Goal: Task Accomplishment & Management: Use online tool/utility

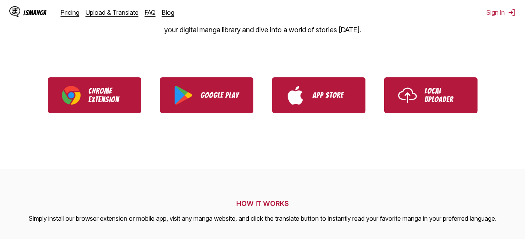
scroll to position [159, 0]
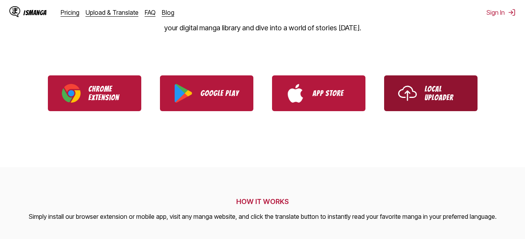
click at [412, 98] on img "Use IsManga Local Uploader" at bounding box center [407, 93] width 19 height 19
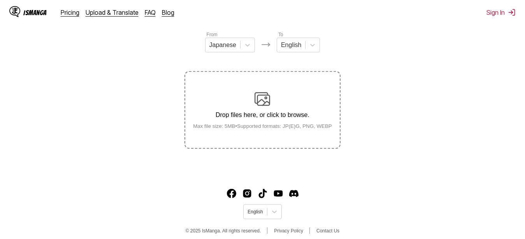
scroll to position [100, 0]
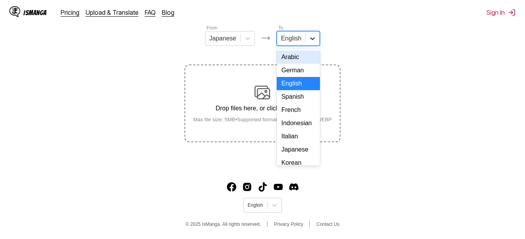
click at [311, 40] on icon at bounding box center [312, 38] width 5 height 3
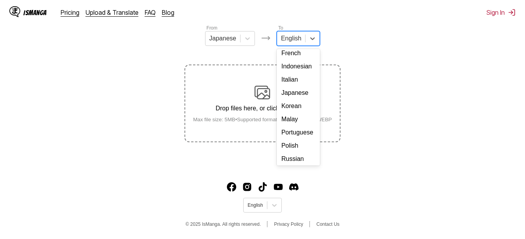
scroll to position [98, 0]
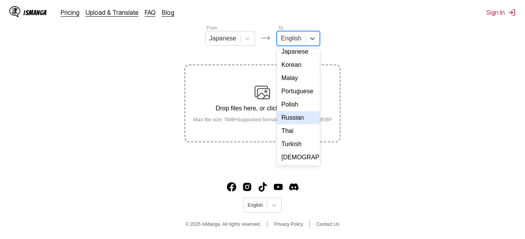
click at [293, 124] on div "Russian" at bounding box center [297, 117] width 43 height 13
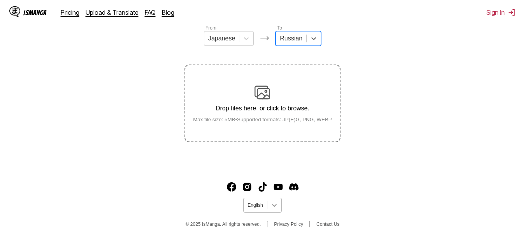
click at [280, 204] on div at bounding box center [274, 205] width 14 height 14
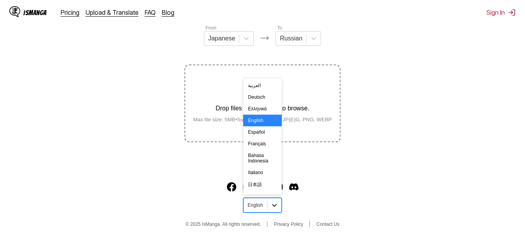
click at [280, 204] on div at bounding box center [274, 205] width 14 height 14
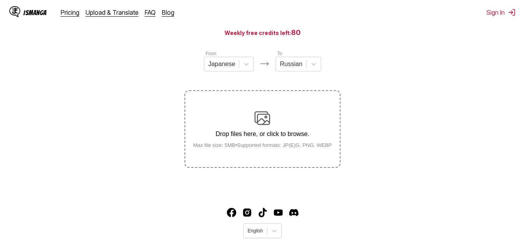
drag, startPoint x: 375, startPoint y: 120, endPoint x: 378, endPoint y: 110, distance: 9.7
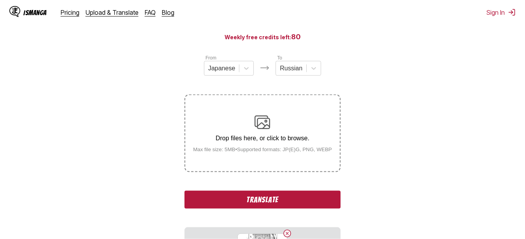
click at [144, 88] on section "From Japanese To Russian Drop files here, or click to browse. Max file size: 5M…" at bounding box center [262, 172] width 512 height 236
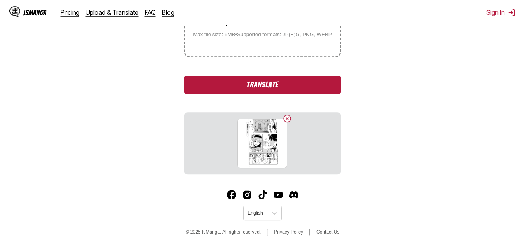
scroll to position [189, 0]
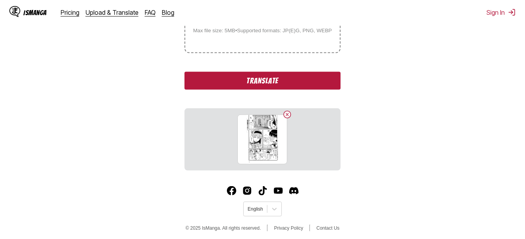
click at [271, 84] on button "Translate" at bounding box center [262, 81] width 156 height 18
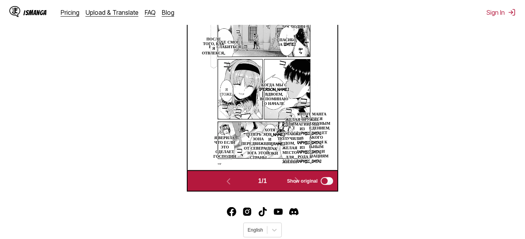
scroll to position [243, 0]
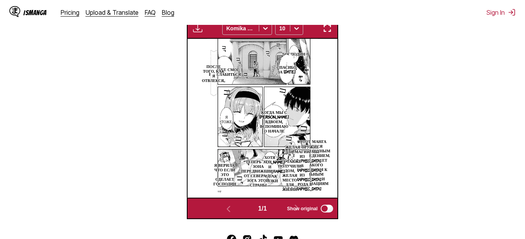
click at [485, 48] on section "From Japanese To Russian Drop files here, or click to browse. Max file size: 5M…" at bounding box center [262, 50] width 512 height 339
click at [325, 30] on img "button" at bounding box center [326, 28] width 9 height 9
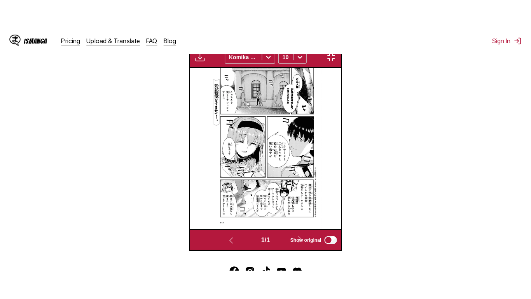
scroll to position [94, 0]
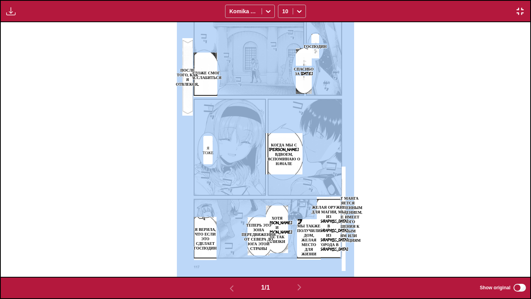
drag, startPoint x: 304, startPoint y: 73, endPoint x: 327, endPoint y: 102, distance: 36.8
click at [327, 102] on div "Господин [PERSON_NAME] за [DATE] Я тоже смог расслабиться После того, как я отв…" at bounding box center [266, 149] width 530 height 254
click at [321, 96] on img at bounding box center [265, 149] width 177 height 254
click at [519, 16] on img "button" at bounding box center [520, 11] width 9 height 9
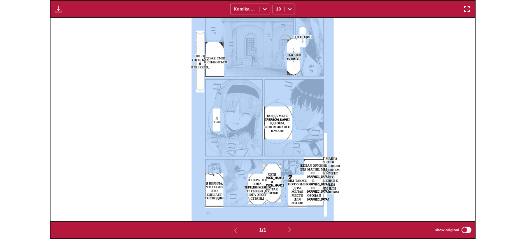
scroll to position [204, 0]
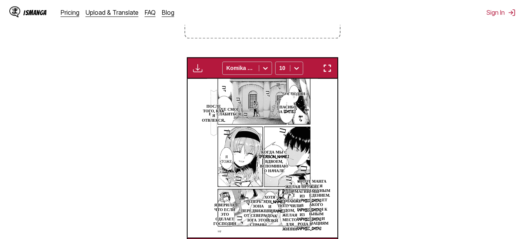
click at [388, 84] on section "From Japanese To Russian Drop files here, or click to browse. Max file size: 5M…" at bounding box center [262, 89] width 512 height 339
click at [198, 68] on img "button" at bounding box center [197, 67] width 9 height 9
click at [408, 79] on section "From Japanese To Russian Drop files here, or click to browse. Max file size: 5M…" at bounding box center [262, 89] width 512 height 339
click at [331, 66] on img "button" at bounding box center [326, 67] width 9 height 9
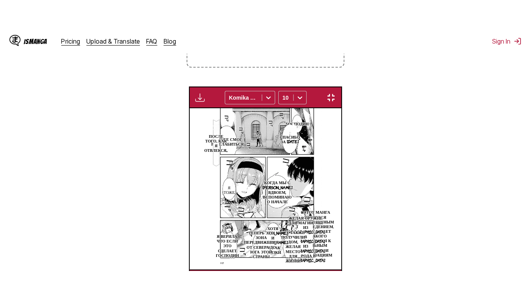
scroll to position [94, 0]
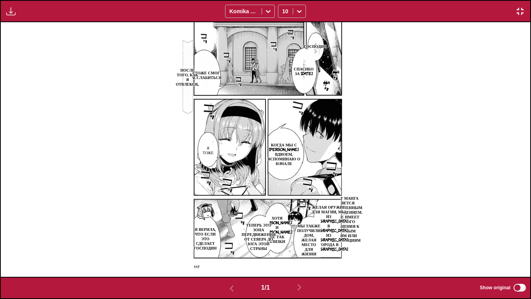
click at [383, 66] on div "Господин [PERSON_NAME] за [DATE] Я тоже смог расслабиться После того, как я отв…" at bounding box center [266, 149] width 530 height 254
click at [521, 11] on img "button" at bounding box center [520, 11] width 9 height 9
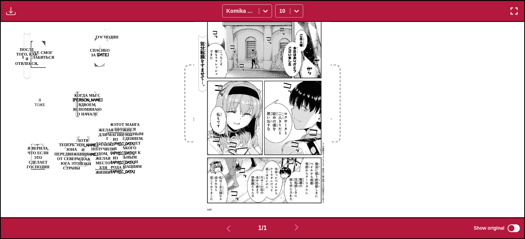
scroll to position [243, 0]
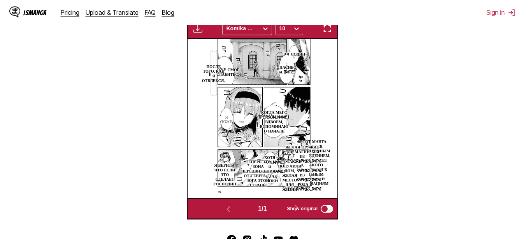
click at [294, 31] on icon at bounding box center [296, 28] width 8 height 8
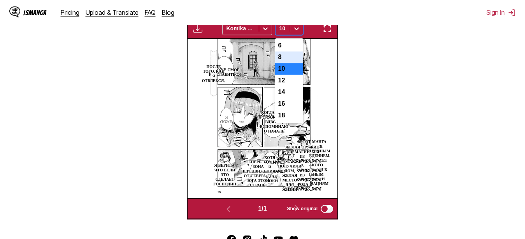
click at [289, 60] on div "8" at bounding box center [289, 57] width 28 height 12
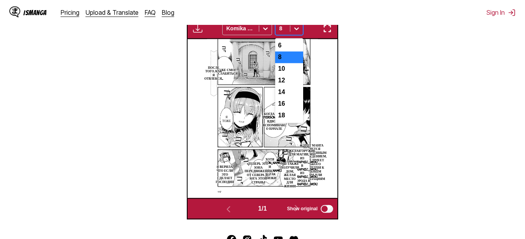
click at [296, 32] on icon at bounding box center [296, 28] width 8 height 8
click at [296, 47] on div "6" at bounding box center [289, 46] width 28 height 12
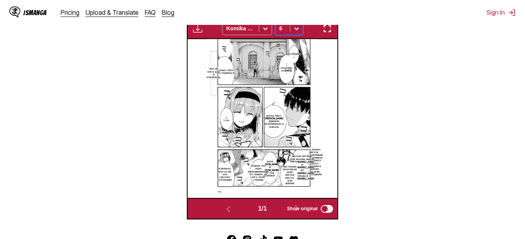
click at [333, 32] on button "button" at bounding box center [327, 28] width 14 height 10
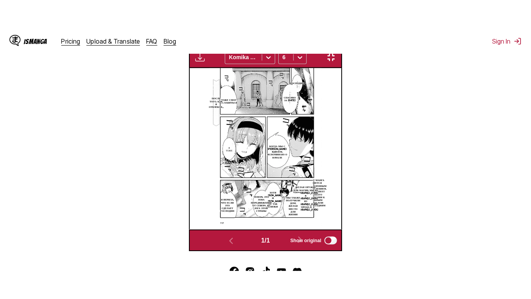
scroll to position [94, 0]
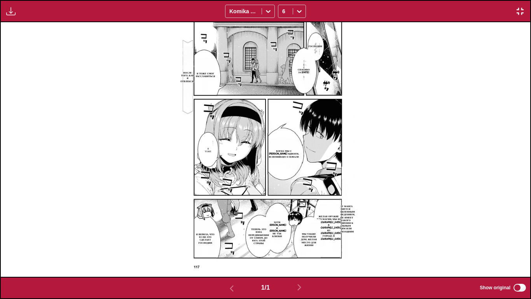
click at [331, 217] on p "Желая оружие для магии, мы из [GEOGRAPHIC_DATA] в [GEOGRAPHIC_DATA], из [GEOGRA…" at bounding box center [329, 227] width 28 height 28
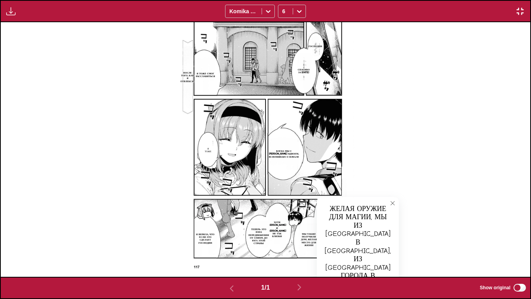
click at [307, 236] on p "Мы также получили дом, желая место для жизни" at bounding box center [309, 239] width 24 height 17
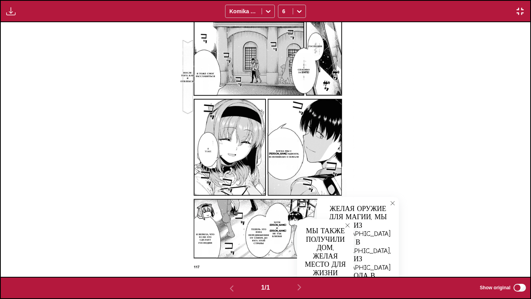
click at [277, 227] on p "Хотя [PERSON_NAME] и [PERSON_NAME] не так близки" at bounding box center [277, 229] width 22 height 20
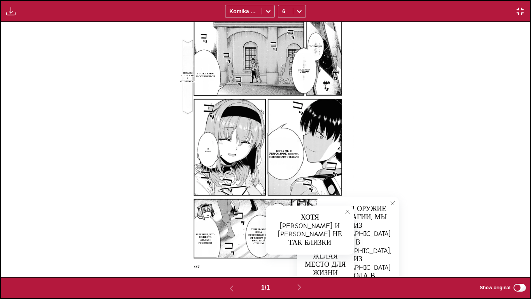
click at [252, 231] on p "Теперь это зона передвижения от севера до юга этой страны" at bounding box center [259, 236] width 24 height 20
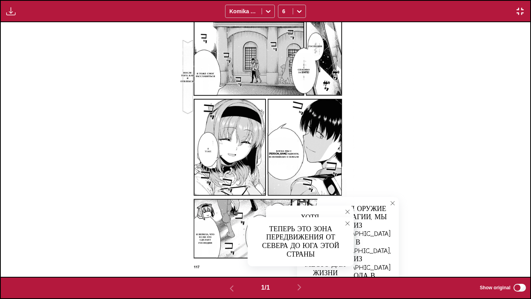
click at [195, 239] on p "Я верила, что если это сделает господин" at bounding box center [205, 238] width 22 height 14
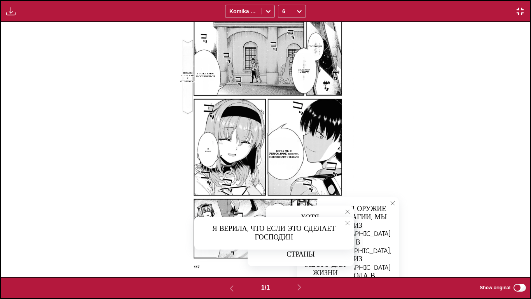
click at [349, 222] on icon "close-tooltip" at bounding box center [347, 222] width 5 height 5
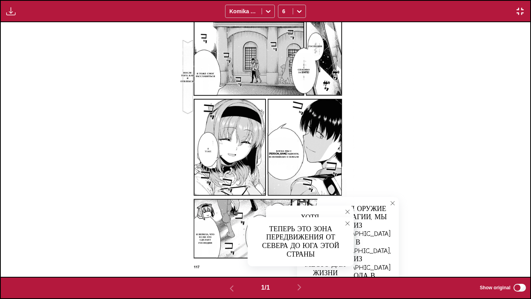
click at [348, 211] on icon "close-tooltip" at bounding box center [347, 211] width 5 height 5
click at [348, 225] on icon "close-tooltip" at bounding box center [347, 222] width 5 height 5
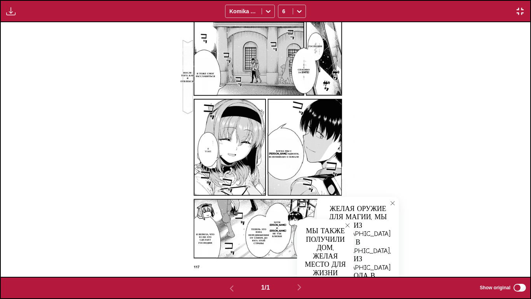
click at [390, 204] on icon "close-tooltip" at bounding box center [392, 202] width 5 height 5
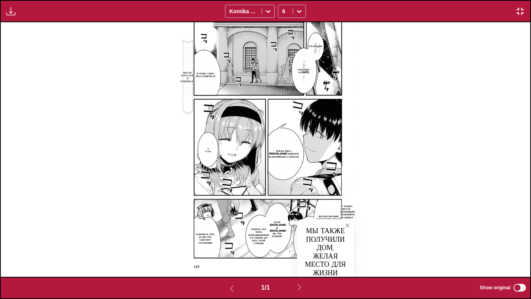
click at [521, 15] on img "button" at bounding box center [520, 11] width 9 height 9
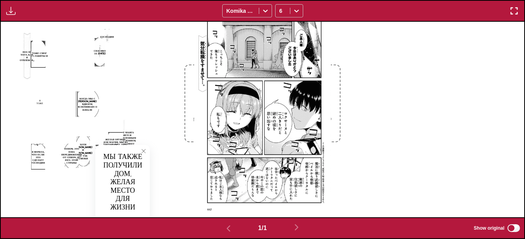
drag, startPoint x: 409, startPoint y: 71, endPoint x: 398, endPoint y: 102, distance: 33.0
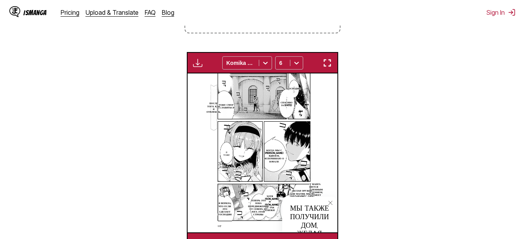
scroll to position [178, 0]
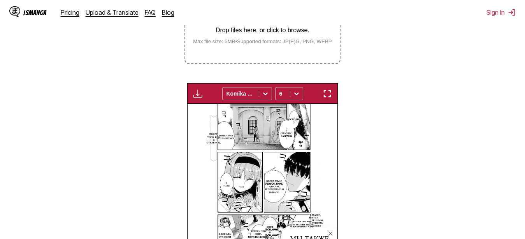
click at [199, 92] on img "button" at bounding box center [197, 93] width 9 height 9
click at [446, 82] on section "From Japanese To Russian Drop files here, or click to browse. Max file size: 5M…" at bounding box center [262, 115] width 512 height 339
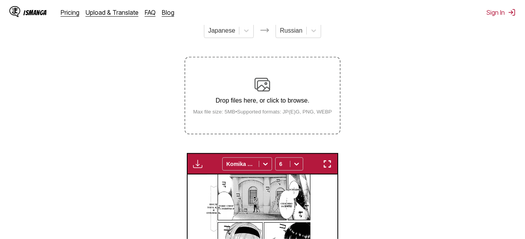
drag, startPoint x: 436, startPoint y: 89, endPoint x: 436, endPoint y: 66, distance: 22.9
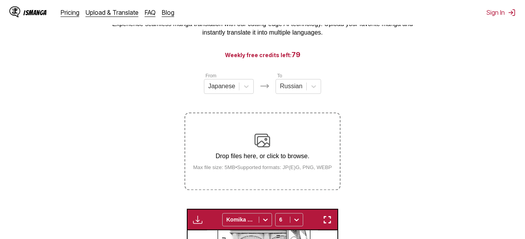
scroll to position [28, 0]
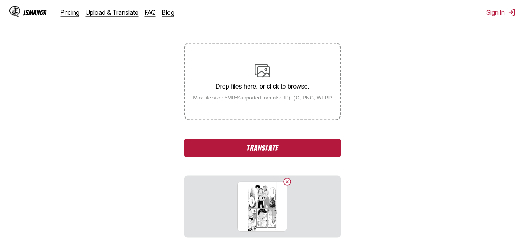
scroll to position [147, 0]
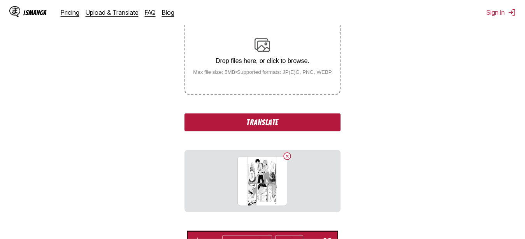
click at [229, 122] on button "Translate" at bounding box center [262, 123] width 156 height 18
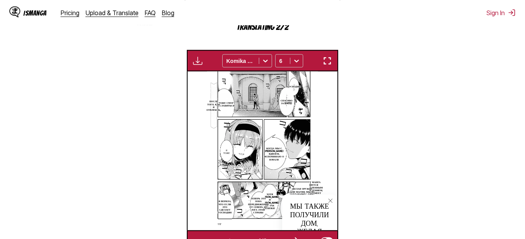
scroll to position [266, 0]
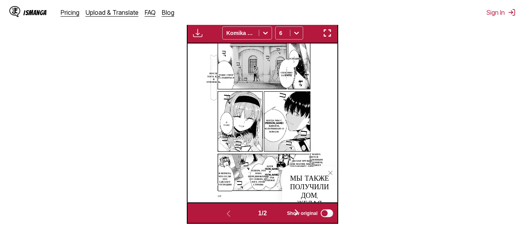
click at [298, 213] on span "Show original" at bounding box center [302, 213] width 31 height 5
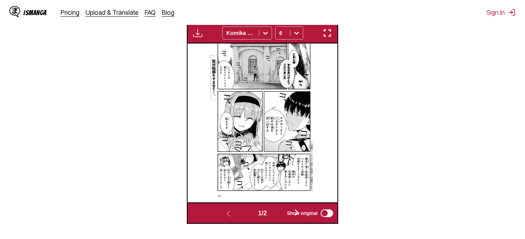
click at [299, 213] on span "Show original" at bounding box center [302, 213] width 31 height 5
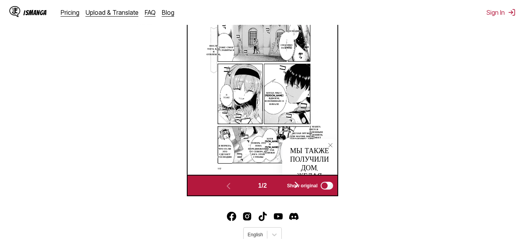
click at [299, 185] on span "Show original" at bounding box center [302, 185] width 31 height 5
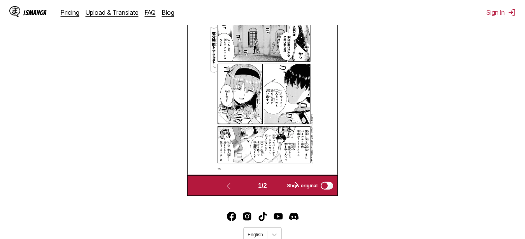
click at [329, 182] on label "Show original" at bounding box center [310, 186] width 47 height 10
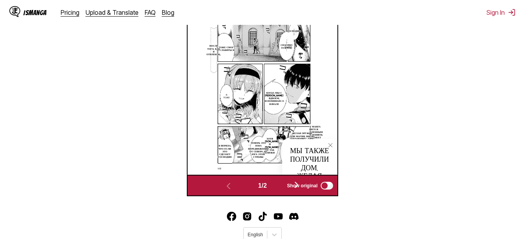
click at [300, 186] on span "Show original" at bounding box center [302, 185] width 31 height 5
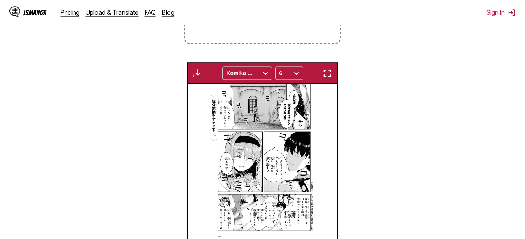
scroll to position [60, 0]
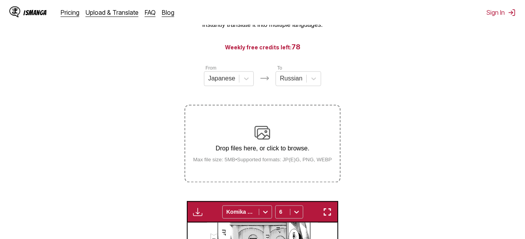
drag, startPoint x: 375, startPoint y: 96, endPoint x: 382, endPoint y: 31, distance: 64.9
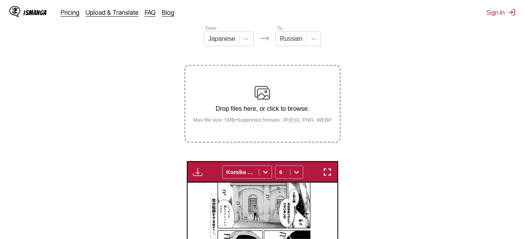
scroll to position [119, 0]
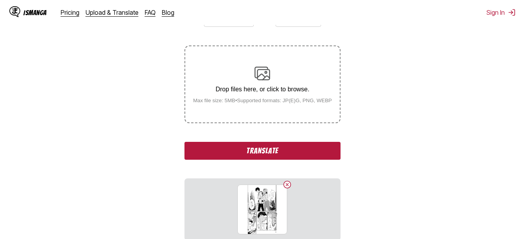
click at [156, 107] on section "From Japanese To Russian Drop files here, or click to browse. Max file size: 5M…" at bounding box center [262, 233] width 512 height 456
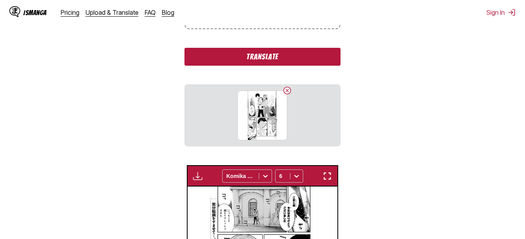
scroll to position [198, 0]
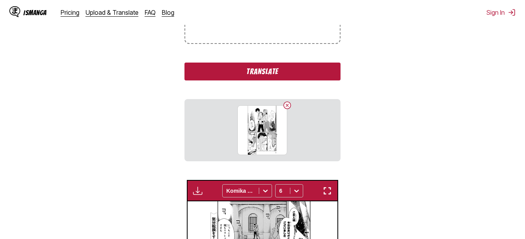
click at [266, 75] on button "Translate" at bounding box center [262, 72] width 156 height 18
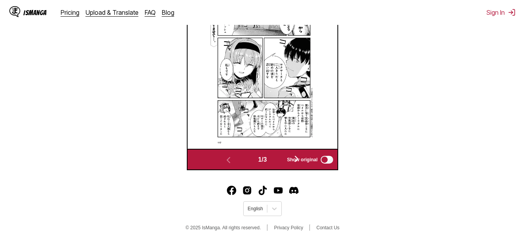
scroll to position [297, 0]
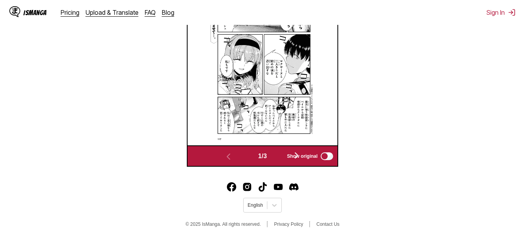
click at [298, 155] on span "Show original" at bounding box center [302, 156] width 31 height 5
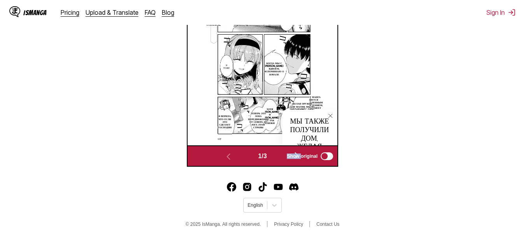
click at [299, 155] on span "Show original" at bounding box center [302, 156] width 31 height 5
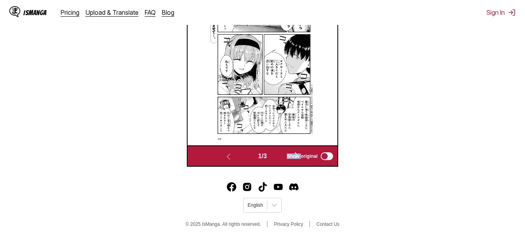
click at [299, 155] on span "Show original" at bounding box center [302, 156] width 31 height 5
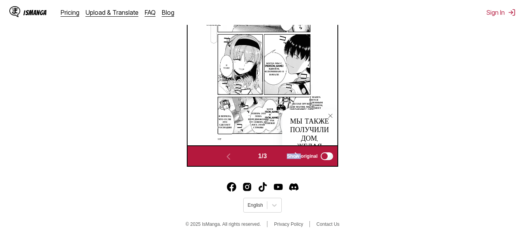
click at [299, 155] on span "Show original" at bounding box center [302, 156] width 31 height 5
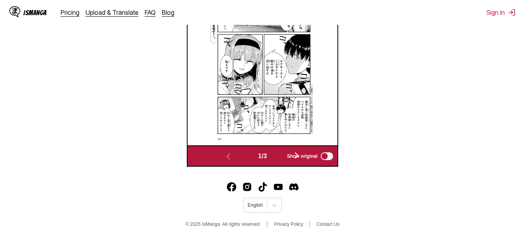
click at [299, 155] on span "Show original" at bounding box center [302, 156] width 31 height 5
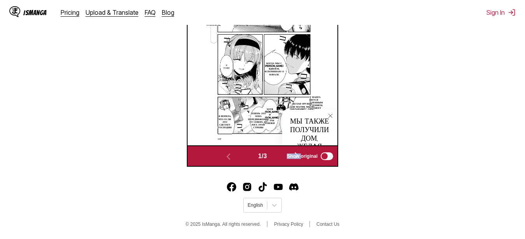
click at [299, 155] on span "Show original" at bounding box center [302, 156] width 31 height 5
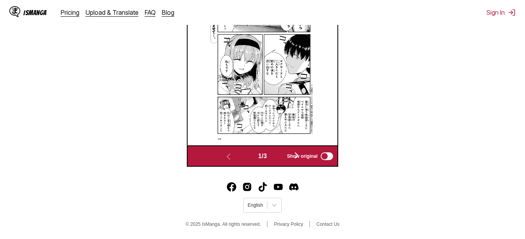
click at [299, 155] on span "Show original" at bounding box center [302, 156] width 31 height 5
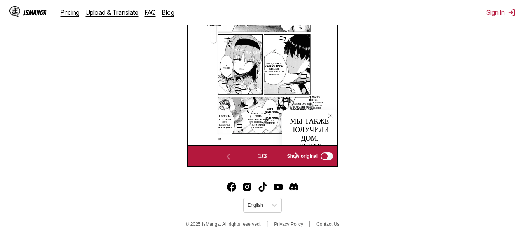
click at [292, 166] on div "1 / 3 Show original" at bounding box center [262, 155] width 151 height 21
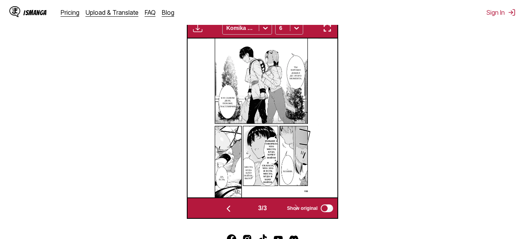
scroll to position [0, 150]
click at [330, 31] on img "button" at bounding box center [326, 27] width 9 height 9
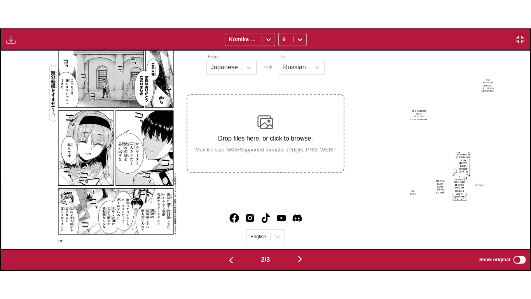
scroll to position [0, 530]
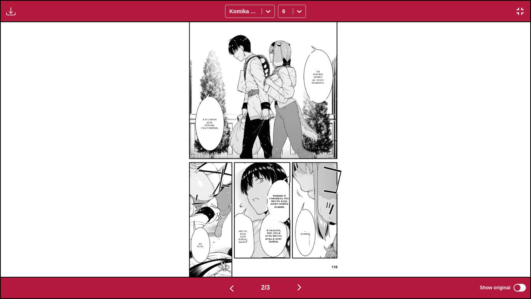
click at [316, 84] on p "Ты хорошо дошел до этого момента." at bounding box center [318, 76] width 16 height 17
click at [213, 116] on section "Я в самом деле, похоже, счастливчик." at bounding box center [209, 124] width 17 height 42
click at [210, 126] on p "Я в самом деле, похоже, счастливчик." at bounding box center [209, 123] width 21 height 14
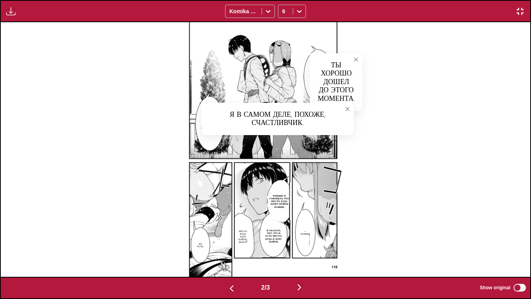
click at [301, 235] on p "…Хозяин." at bounding box center [305, 231] width 13 height 9
click at [285, 196] on p "Раньше я говорила, что место, куда хочет пойти хозяин," at bounding box center [279, 200] width 23 height 17
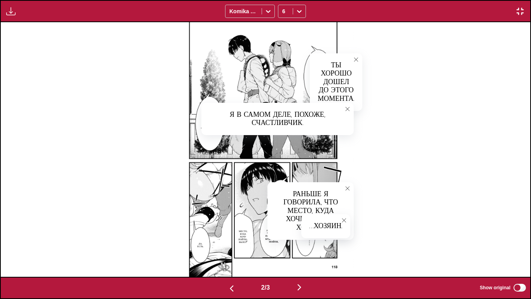
click at [344, 219] on icon "close-tooltip" at bounding box center [343, 219] width 5 height 5
click at [345, 190] on button "close-tooltip" at bounding box center [347, 188] width 12 height 12
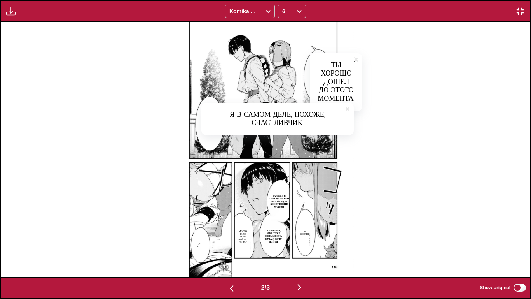
click at [269, 238] on p "Я сказала, что это и есть место, куда я хочу пойти." at bounding box center [273, 235] width 23 height 17
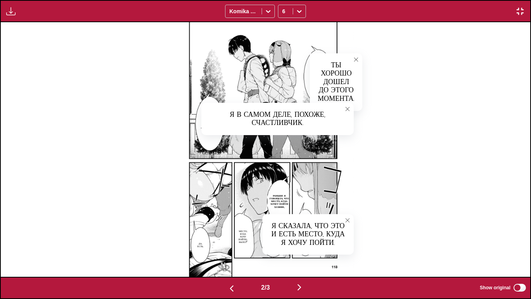
click at [346, 222] on icon "close-tooltip" at bounding box center [347, 219] width 5 height 5
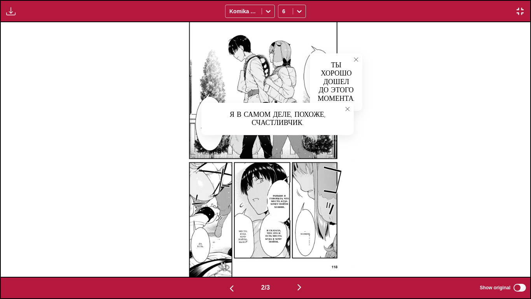
click at [242, 234] on p "Место, куда хочу пойти... было?" at bounding box center [243, 236] width 12 height 17
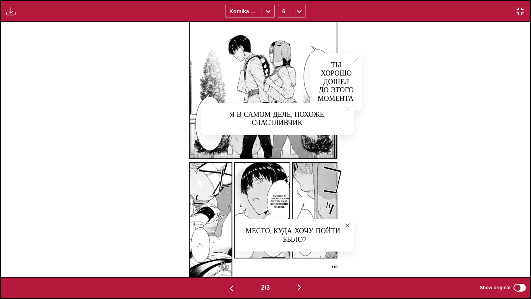
drag, startPoint x: 347, startPoint y: 225, endPoint x: 252, endPoint y: 230, distance: 95.0
click at [347, 225] on icon "close-tooltip" at bounding box center [347, 224] width 5 height 5
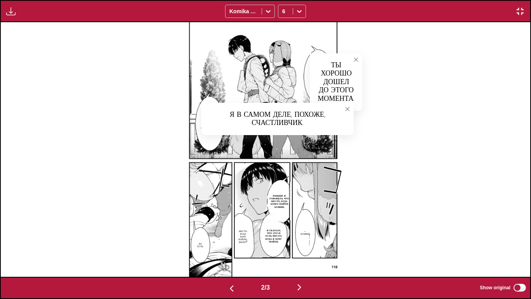
click at [520, 11] on img "button" at bounding box center [520, 11] width 9 height 9
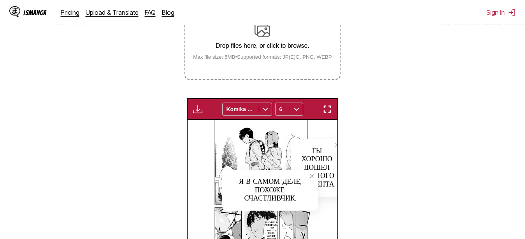
scroll to position [36, 0]
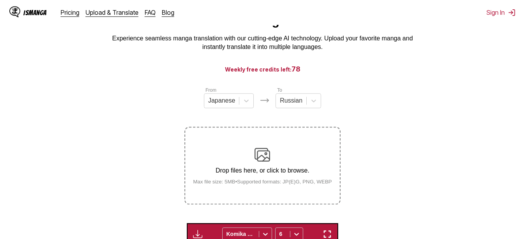
drag, startPoint x: 376, startPoint y: 63, endPoint x: 376, endPoint y: 19, distance: 43.9
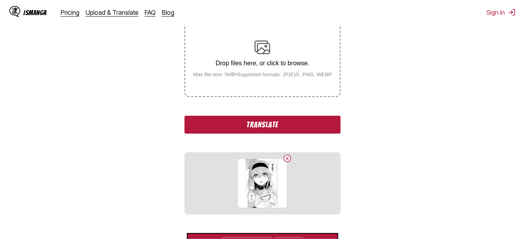
scroll to position [155, 0]
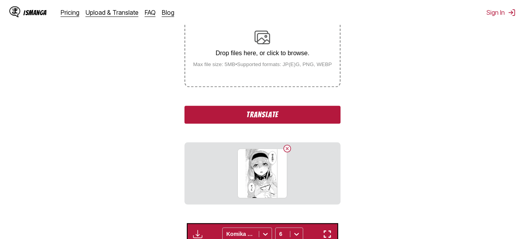
click at [141, 134] on section "From Japanese To Russian Drop files here, or click to browse. Max file size: 5M…" at bounding box center [262, 197] width 512 height 456
click at [236, 117] on button "Translate" at bounding box center [262, 115] width 156 height 18
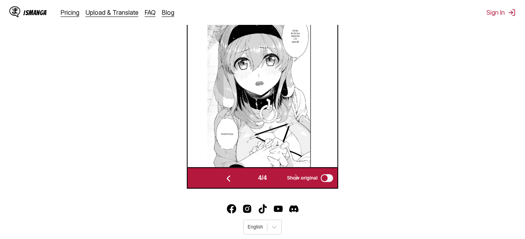
scroll to position [247, 0]
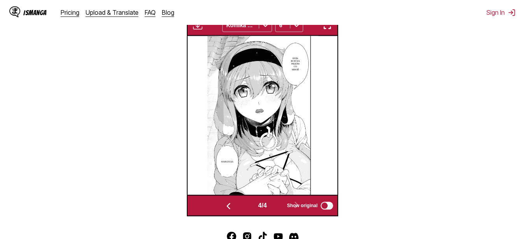
click at [291, 64] on p "Будь всегда рядом со мной" at bounding box center [295, 63] width 12 height 17
click at [325, 50] on button "close-tooltip" at bounding box center [326, 51] width 12 height 12
click at [225, 164] on p "Навсегда" at bounding box center [227, 162] width 16 height 6
click at [266, 155] on icon "close-tooltip" at bounding box center [266, 152] width 5 height 5
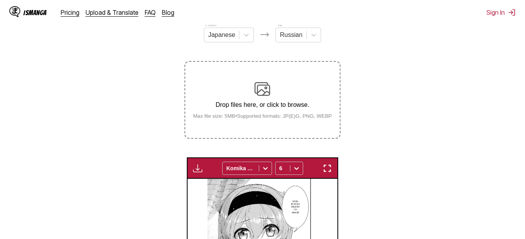
scroll to position [88, 0]
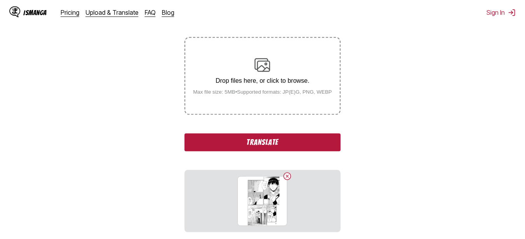
click at [314, 137] on button "Translate" at bounding box center [262, 142] width 156 height 18
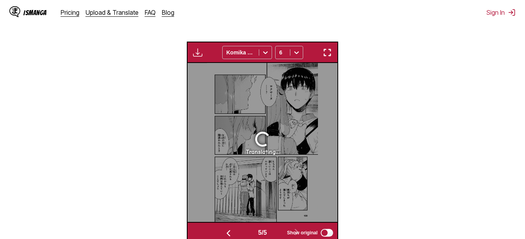
scroll to position [245, 0]
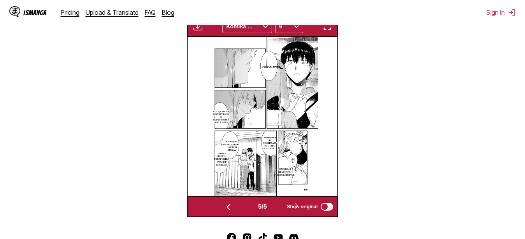
click at [327, 29] on img "button" at bounding box center [326, 26] width 9 height 9
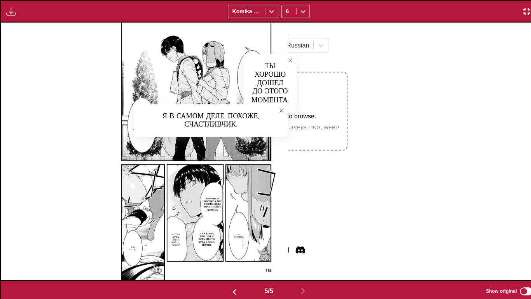
scroll to position [0, 2118]
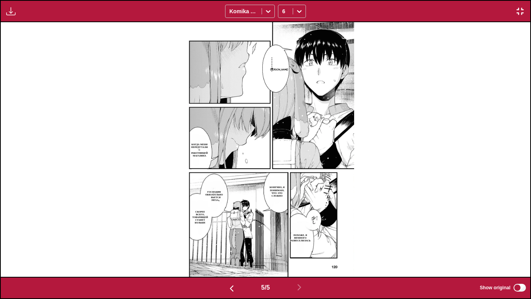
click at [187, 158] on img at bounding box center [265, 149] width 177 height 254
click at [196, 151] on p "Когда меня перепутали с работницей магазина" at bounding box center [200, 149] width 20 height 17
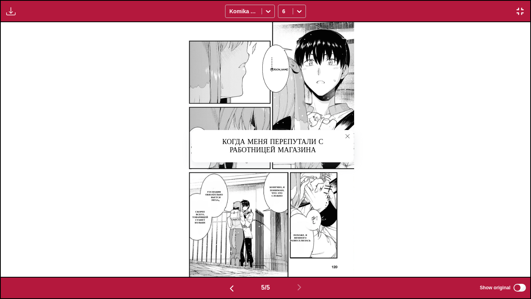
click at [346, 137] on icon "close-tooltip" at bounding box center [347, 135] width 5 height 5
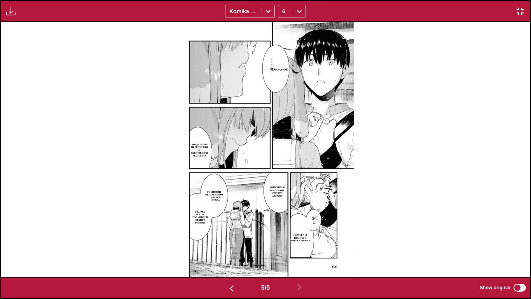
click at [304, 239] on p "Похоже, я немного развеселилась" at bounding box center [301, 238] width 24 height 12
drag, startPoint x: 353, startPoint y: 222, endPoint x: 332, endPoint y: 219, distance: 21.0
click at [352, 222] on button "close-tooltip" at bounding box center [355, 223] width 12 height 12
click at [267, 193] on p "Конечно, я понимаю, что это сложно" at bounding box center [277, 191] width 22 height 14
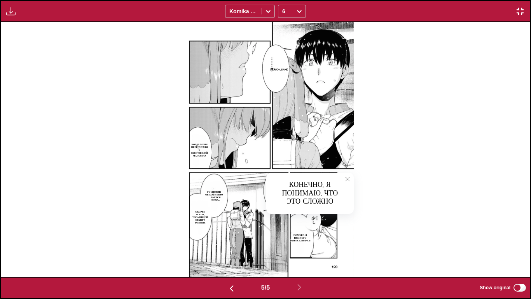
click at [213, 197] on p "Господин обязательно добьется успеха..." at bounding box center [214, 196] width 23 height 14
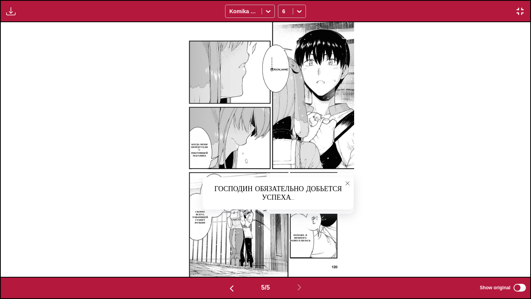
click at [199, 222] on p "Скорее всего, товарищей станет больше" at bounding box center [200, 216] width 22 height 17
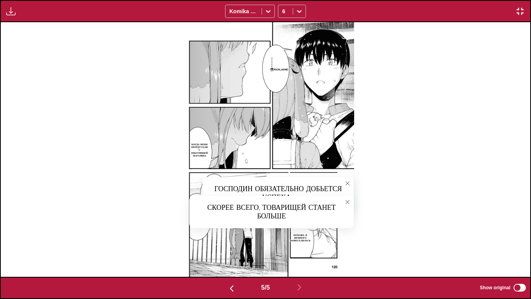
click at [349, 202] on icon "close-tooltip" at bounding box center [347, 201] width 5 height 5
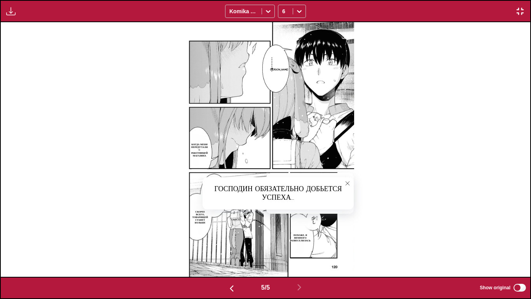
click at [348, 185] on icon "close-tooltip" at bounding box center [347, 182] width 5 height 5
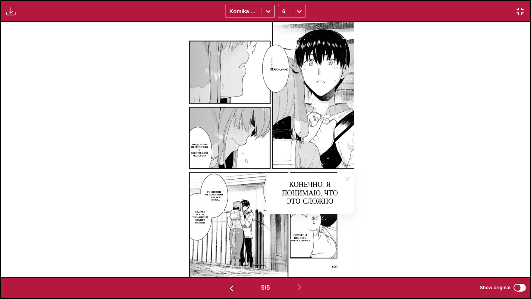
click at [522, 12] on img "button" at bounding box center [520, 11] width 9 height 9
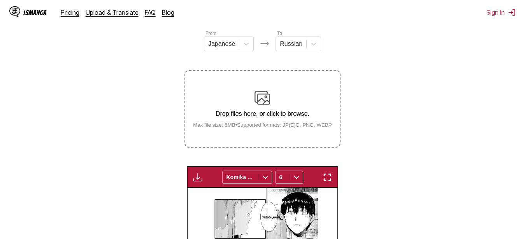
scroll to position [85, 0]
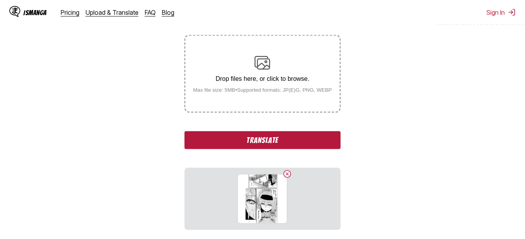
scroll to position [164, 0]
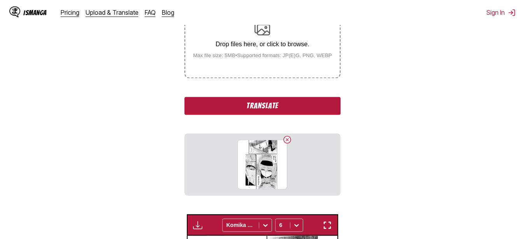
click at [308, 107] on button "Translate" at bounding box center [262, 106] width 156 height 18
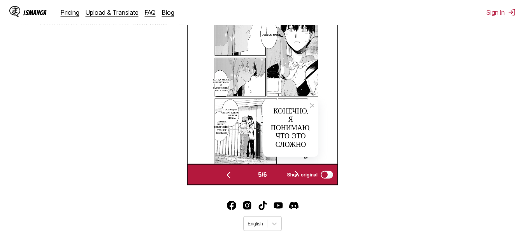
scroll to position [323, 0]
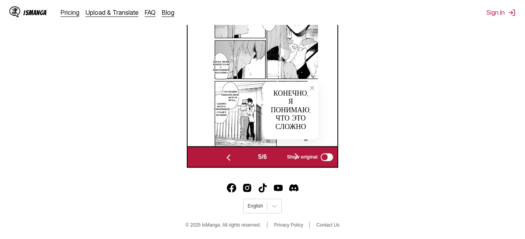
click at [296, 159] on span "Show original" at bounding box center [302, 156] width 31 height 5
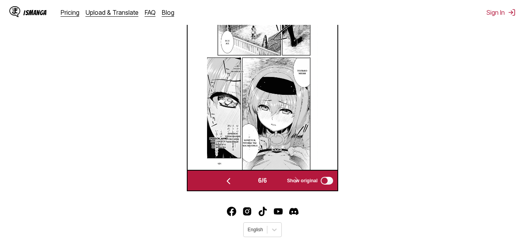
scroll to position [244, 0]
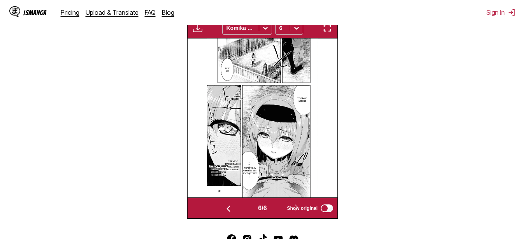
click at [330, 30] on img "button" at bounding box center [326, 27] width 9 height 9
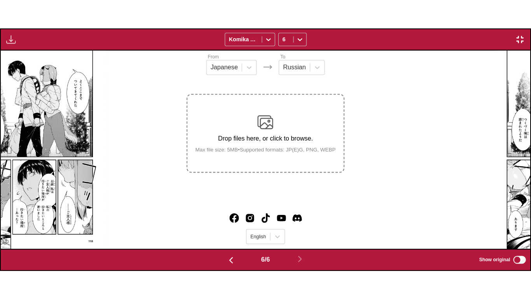
scroll to position [0, 2648]
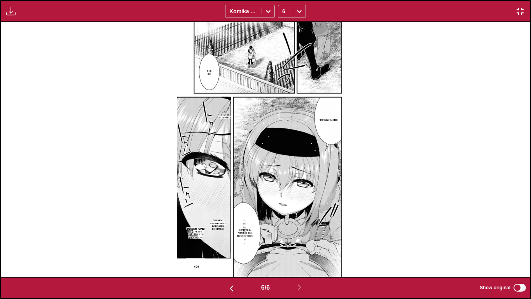
click at [211, 70] on p "Все же" at bounding box center [210, 72] width 8 height 9
click at [337, 118] on p "только меня" at bounding box center [328, 120] width 21 height 6
click at [242, 221] on section "хочется, чтобы ты посмотрел" at bounding box center [245, 232] width 12 height 61
click at [247, 236] on p "хочется, чтобы ты посмотрел" at bounding box center [245, 233] width 19 height 12
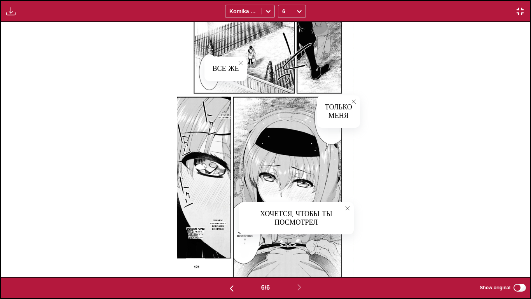
click at [214, 227] on p "Прямое требование Роксаны впервые" at bounding box center [218, 224] width 26 height 14
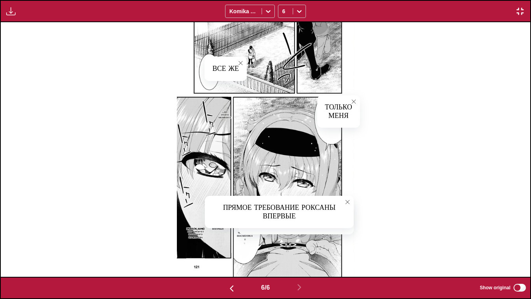
click at [191, 234] on p "[PERSON_NAME] это требует большого мужества" at bounding box center [195, 233] width 21 height 14
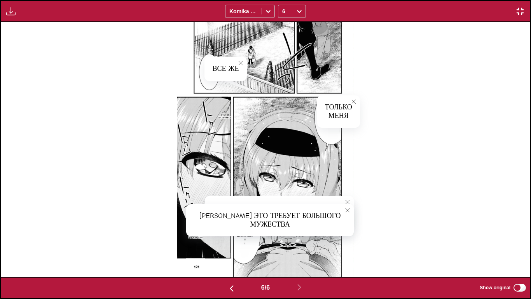
click at [346, 207] on button "close-tooltip" at bounding box center [347, 210] width 12 height 12
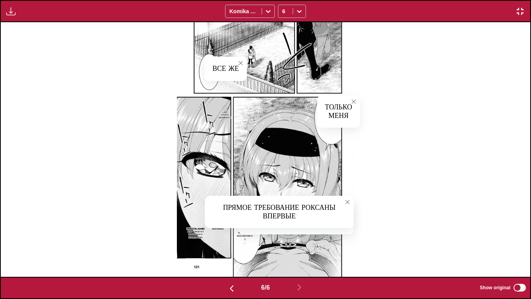
click at [348, 203] on icon "close-tooltip" at bounding box center [347, 201] width 5 height 5
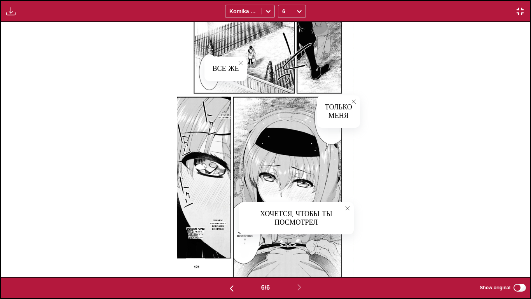
click at [522, 9] on img "button" at bounding box center [520, 11] width 9 height 9
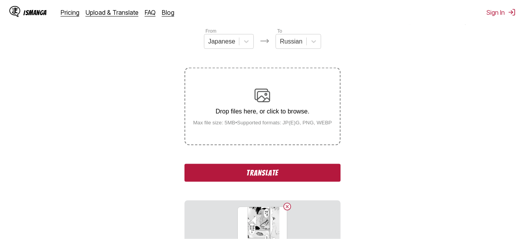
scroll to position [168, 0]
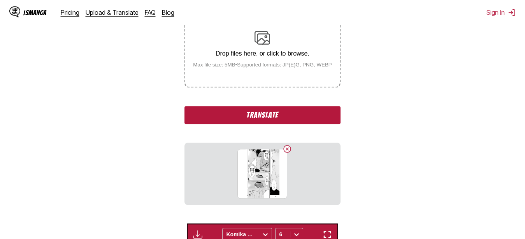
drag, startPoint x: 404, startPoint y: 108, endPoint x: 405, endPoint y: 146, distance: 37.7
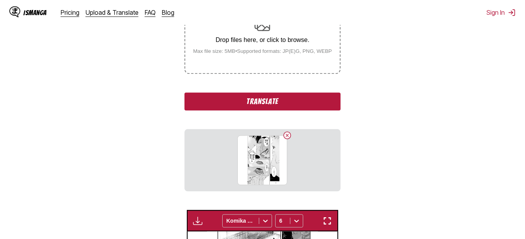
click at [317, 105] on button "Translate" at bounding box center [262, 102] width 156 height 18
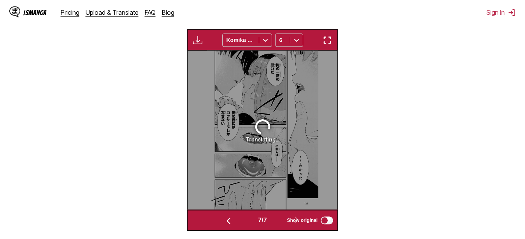
scroll to position [248, 0]
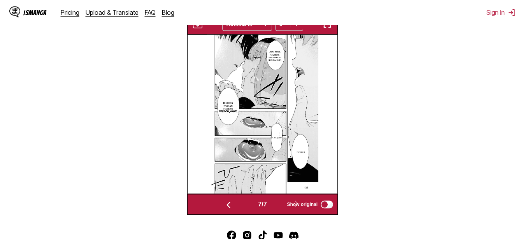
click at [373, 81] on section "From Japanese To Russian Drop files here, or click to browse. Max file size: 5M…" at bounding box center [262, 45] width 512 height 339
click at [277, 57] on p "Это мое самое большое желание." at bounding box center [275, 56] width 16 height 14
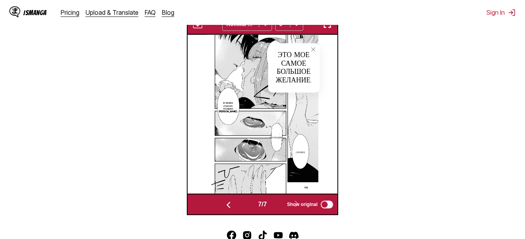
click at [230, 107] on p "В моих глазах только [PERSON_NAME]." at bounding box center [228, 107] width 22 height 14
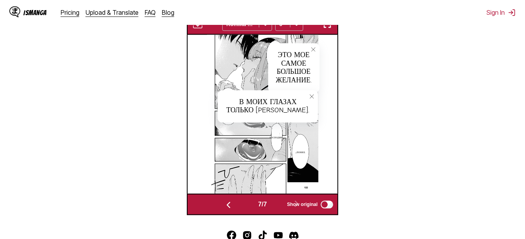
click at [275, 140] on p "Господин..." at bounding box center [276, 138] width 17 height 6
click at [297, 153] on p "...Понял." at bounding box center [300, 152] width 13 height 6
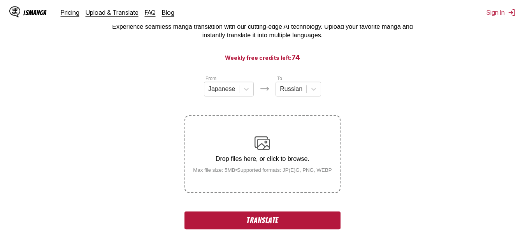
scroll to position [129, 0]
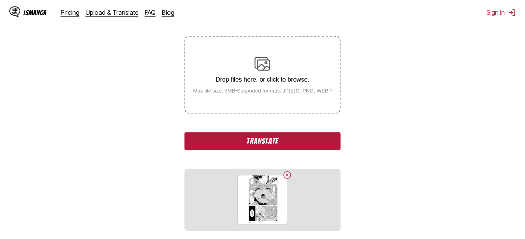
click at [305, 129] on div "From Japanese To Russian Drop files here, or click to browse. Max file size: 5M…" at bounding box center [262, 113] width 156 height 236
click at [305, 137] on button "Translate" at bounding box center [262, 141] width 156 height 18
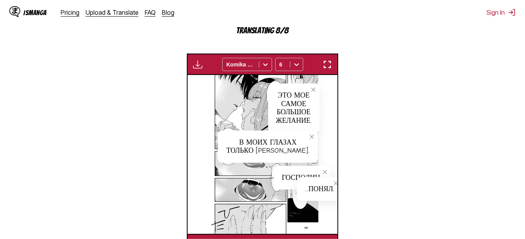
drag, startPoint x: 394, startPoint y: 70, endPoint x: 393, endPoint y: 100, distance: 29.6
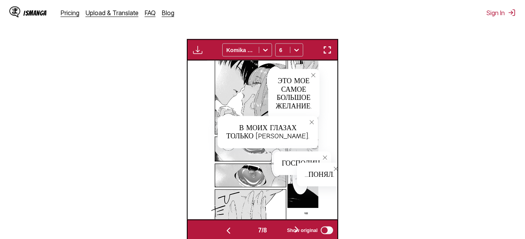
click at [394, 100] on section "From Japanese To Russian Drop files here, or click to browse. Max file size: 5M…" at bounding box center [262, 57] width 512 height 366
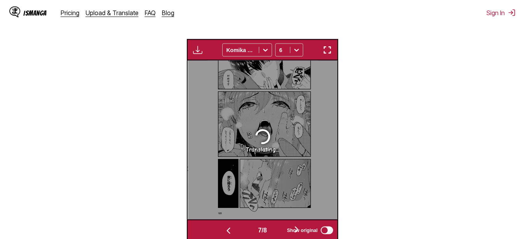
scroll to position [249, 0]
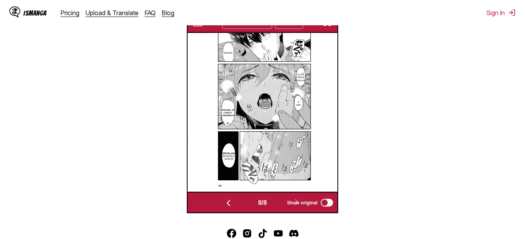
click at [331, 27] on img "button" at bounding box center [326, 21] width 9 height 9
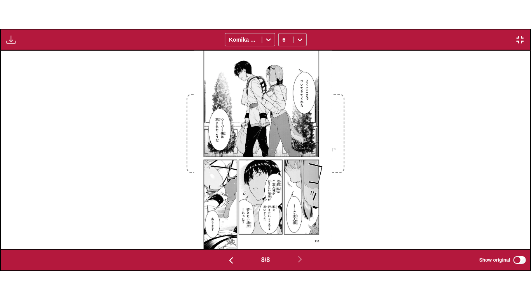
scroll to position [0, 3707]
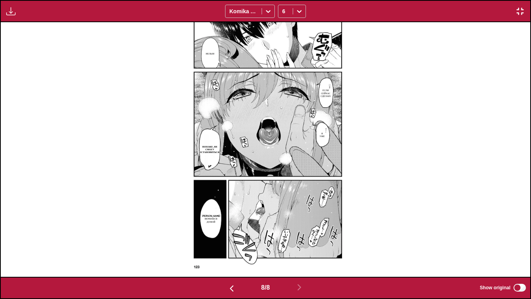
click at [400, 101] on div "Нельзя Если сейчас сделаю Я уже [PERSON_NAME], не смогу остановиться... Давай в…" at bounding box center [266, 149] width 530 height 254
click at [518, 14] on img "button" at bounding box center [520, 11] width 9 height 9
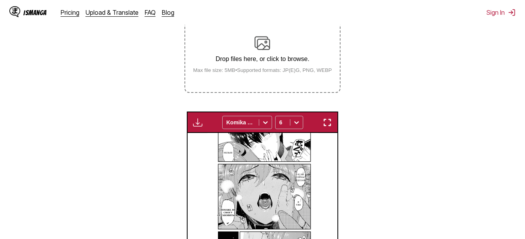
scroll to position [124, 0]
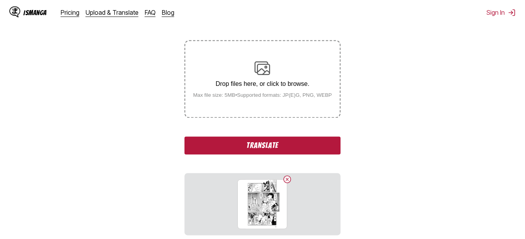
click at [408, 73] on section "From Japanese To Russian Drop files here, or click to browse. Max file size: 5M…" at bounding box center [262, 228] width 512 height 456
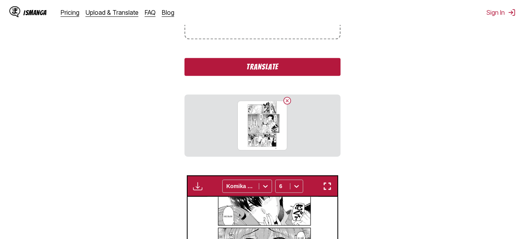
scroll to position [204, 0]
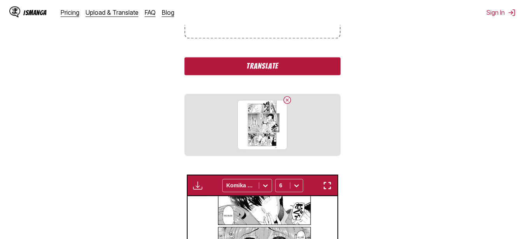
click at [320, 69] on button "Translate" at bounding box center [262, 66] width 156 height 18
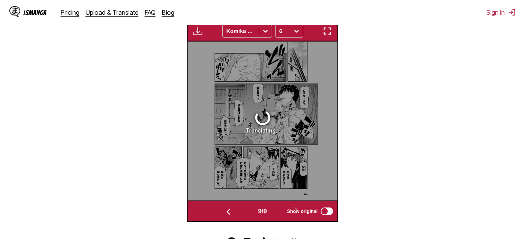
scroll to position [232, 0]
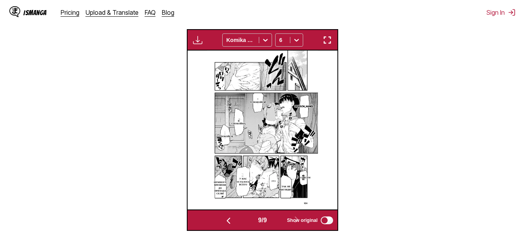
click at [330, 42] on img "button" at bounding box center [326, 39] width 9 height 9
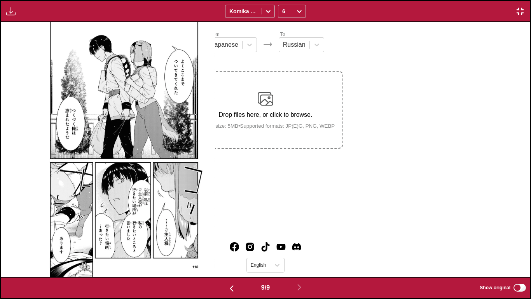
scroll to position [0, 4237]
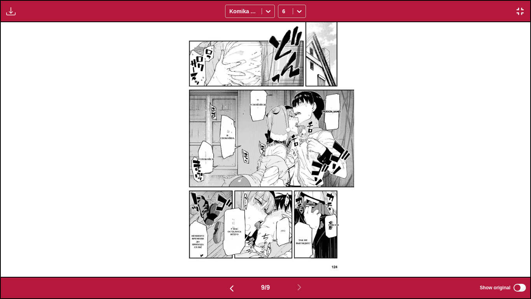
click at [301, 239] on p "так не выглядит!" at bounding box center [302, 241] width 17 height 9
click at [285, 231] on p "это" at bounding box center [283, 230] width 8 height 6
click at [237, 235] on p "У нас осталось всего" at bounding box center [234, 232] width 17 height 12
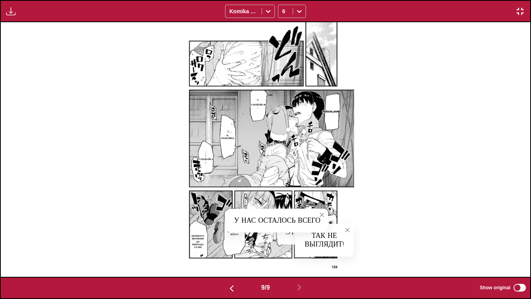
click at [195, 239] on p "немного времени до прихода Сели!" at bounding box center [198, 241] width 16 height 17
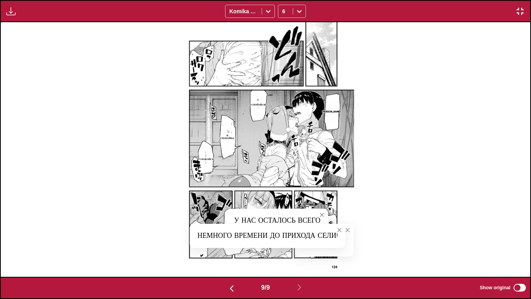
click at [346, 230] on icon "close-tooltip" at bounding box center [347, 229] width 5 height 5
click at [340, 231] on icon "close-tooltip" at bounding box center [339, 229] width 5 height 5
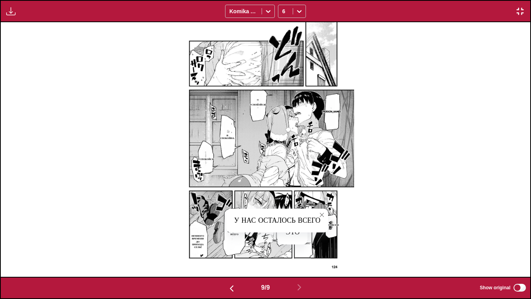
click at [322, 215] on icon "close-tooltip" at bounding box center [321, 214] width 5 height 5
click at [521, 13] on img "button" at bounding box center [520, 11] width 9 height 9
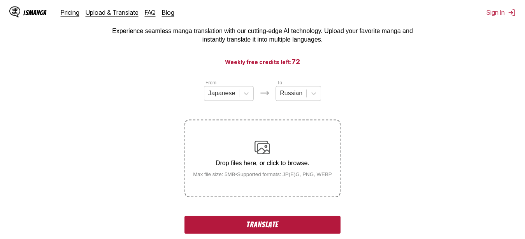
scroll to position [164, 0]
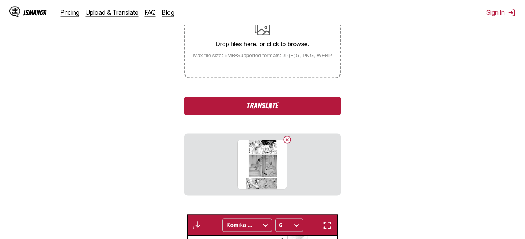
click at [267, 105] on button "Translate" at bounding box center [262, 106] width 156 height 18
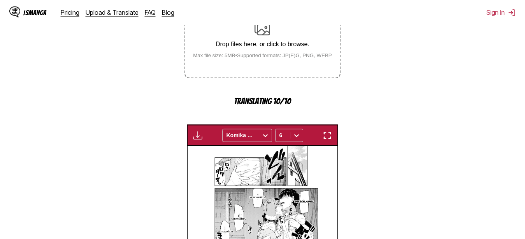
click at [385, 65] on section "From Japanese To Russian Drop files here, or click to browse. Max file size: 5M…" at bounding box center [262, 143] width 512 height 366
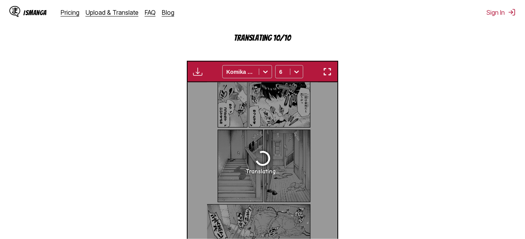
scroll to position [243, 0]
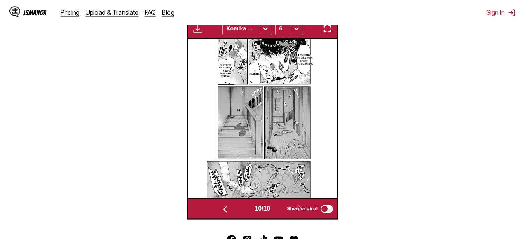
click at [308, 62] on p "Я думаю, что два раза будет достаточно." at bounding box center [304, 59] width 20 height 14
click at [327, 30] on img "button" at bounding box center [326, 28] width 9 height 9
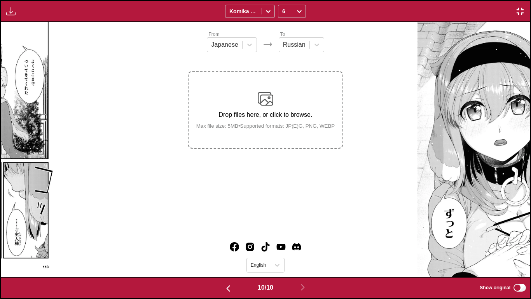
scroll to position [0, 4766]
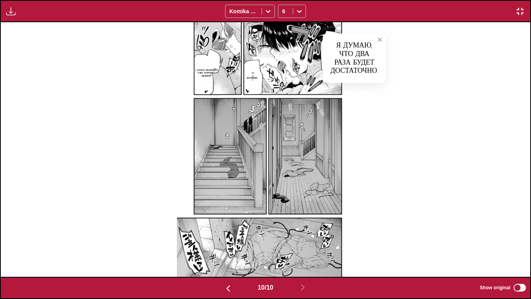
click at [212, 73] on p "С этого момента уже хорошо, верно?" at bounding box center [206, 73] width 27 height 12
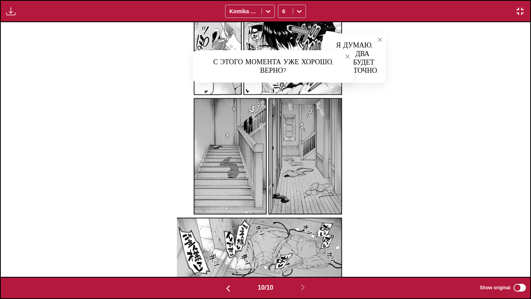
click at [350, 56] on icon "close-tooltip" at bounding box center [347, 56] width 5 height 5
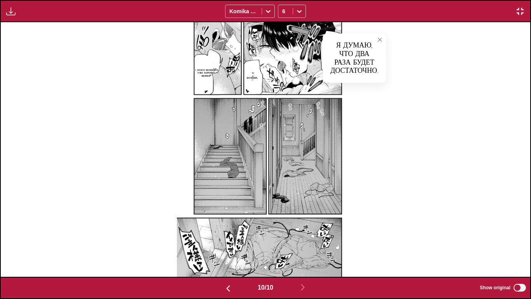
click at [385, 40] on button "close-tooltip" at bounding box center [380, 39] width 12 height 12
click at [518, 10] on img "button" at bounding box center [520, 11] width 9 height 9
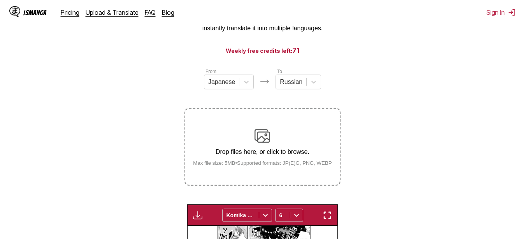
scroll to position [45, 0]
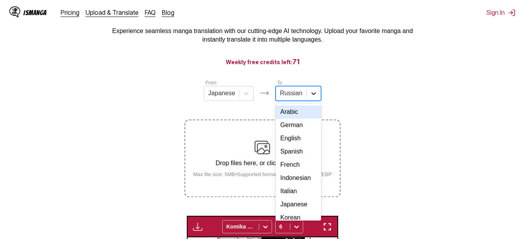
click at [307, 95] on div at bounding box center [313, 93] width 14 height 14
click at [296, 145] on div "English" at bounding box center [297, 138] width 45 height 13
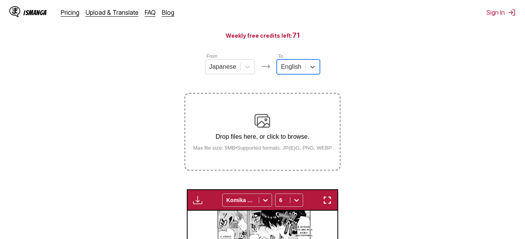
scroll to position [85, 0]
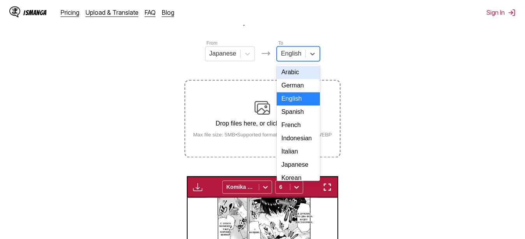
click at [302, 51] on div "English" at bounding box center [291, 54] width 28 height 12
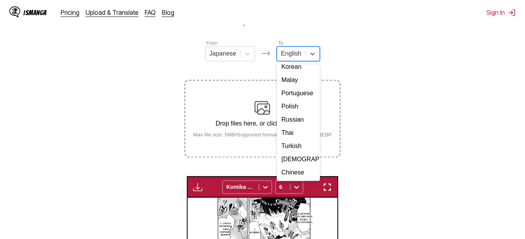
scroll to position [138, 0]
click at [294, 113] on div "Russian" at bounding box center [297, 119] width 43 height 13
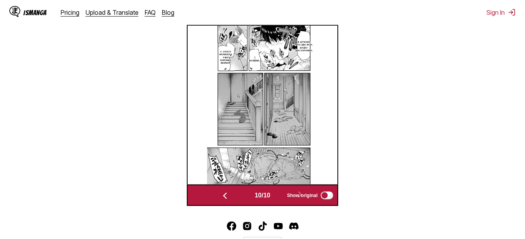
scroll to position [243, 0]
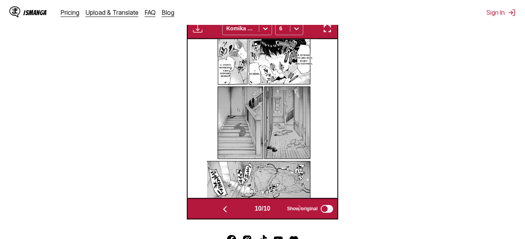
click at [332, 30] on img "button" at bounding box center [326, 28] width 9 height 9
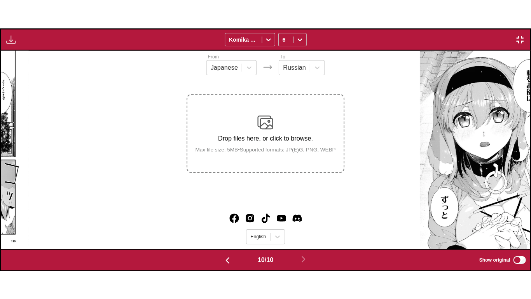
scroll to position [0, 4766]
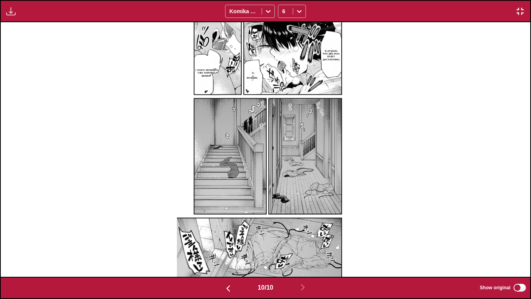
click at [254, 79] on p "Больше." at bounding box center [252, 78] width 14 height 6
click at [336, 58] on p "Я думаю, что два раза будет достаточно." at bounding box center [331, 55] width 20 height 14
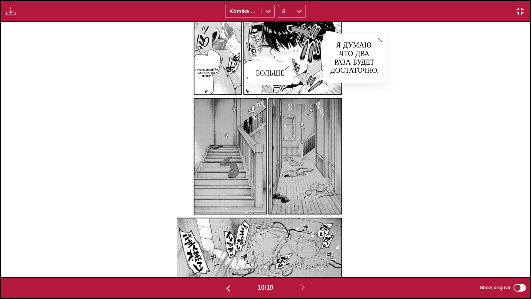
click at [210, 73] on p "С этого момента уже хорошо, верно?" at bounding box center [206, 73] width 27 height 12
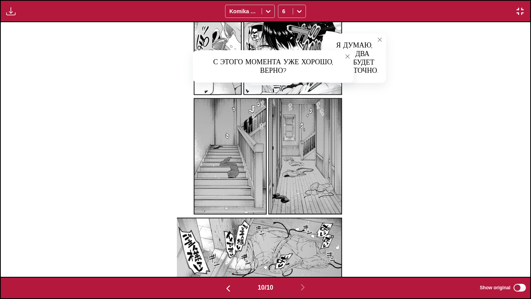
click at [350, 56] on icon "close-tooltip" at bounding box center [347, 56] width 5 height 5
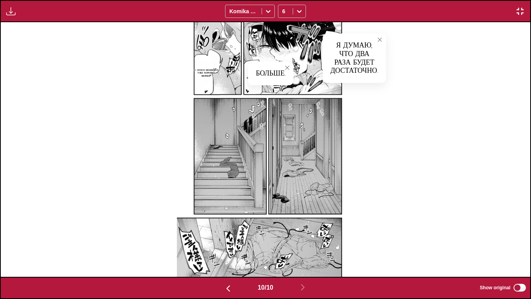
click at [380, 41] on icon "close-tooltip" at bounding box center [379, 39] width 5 height 5
click at [518, 10] on img "button" at bounding box center [520, 11] width 9 height 9
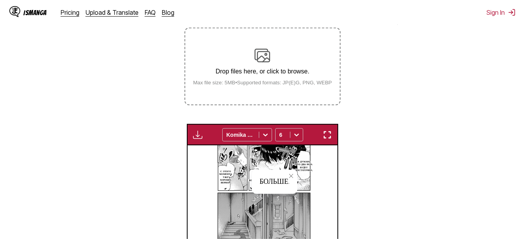
scroll to position [85, 0]
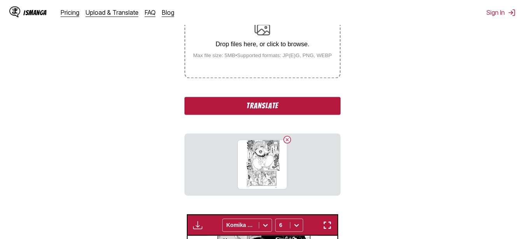
click at [250, 114] on button "Translate" at bounding box center [262, 106] width 156 height 18
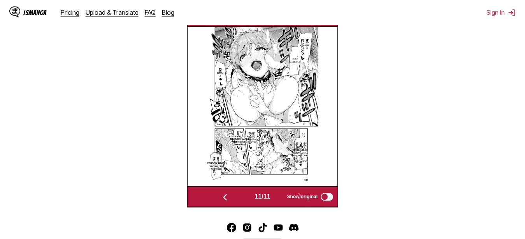
scroll to position [255, 0]
click at [369, 71] on section "From Japanese To Russian Drop files here, or click to browse. Max file size: 5M…" at bounding box center [262, 38] width 512 height 339
click at [301, 75] on img at bounding box center [262, 106] width 111 height 159
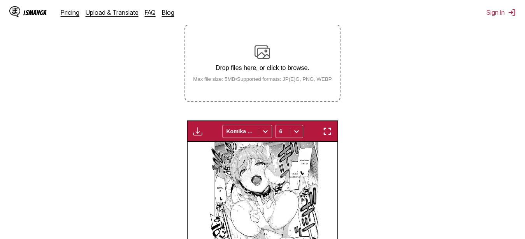
scroll to position [136, 0]
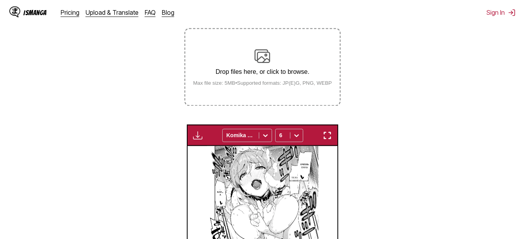
click at [322, 138] on button "button" at bounding box center [327, 135] width 14 height 10
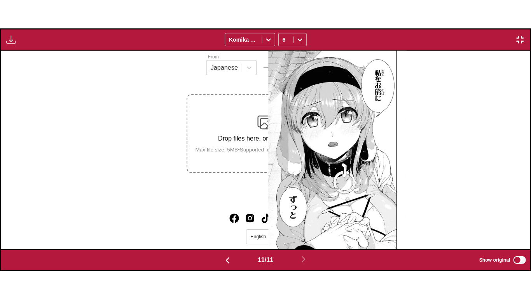
scroll to position [0, 5296]
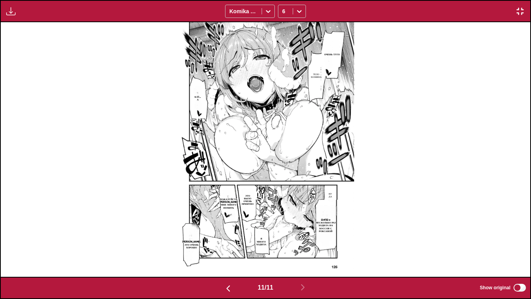
click at [333, 57] on p "Очень туго" at bounding box center [332, 54] width 19 height 6
click at [315, 75] on p "тело хозяина" at bounding box center [316, 75] width 14 height 9
click at [197, 95] on p "Кат…а" at bounding box center [198, 98] width 10 height 9
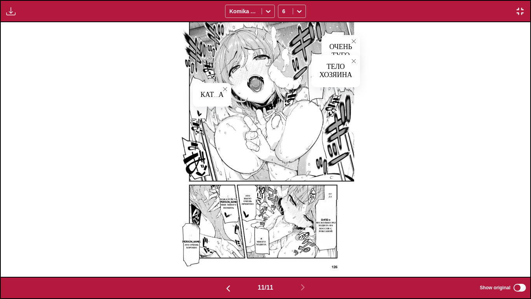
click at [330, 193] on p "Ну да" at bounding box center [330, 195] width 7 height 9
click at [323, 227] on p "[DATE] я несколько раз ходила на боссов с Роксаной" at bounding box center [326, 225] width 24 height 17
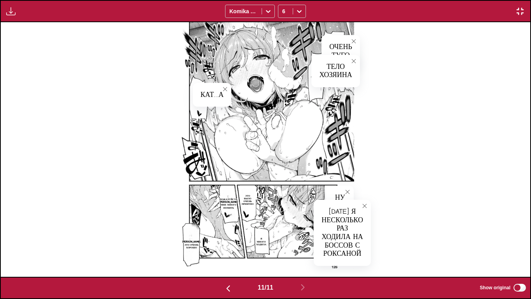
click at [259, 239] on p "я много ходила" at bounding box center [261, 241] width 14 height 12
click at [248, 206] on p "это было очень приятно" at bounding box center [248, 199] width 16 height 14
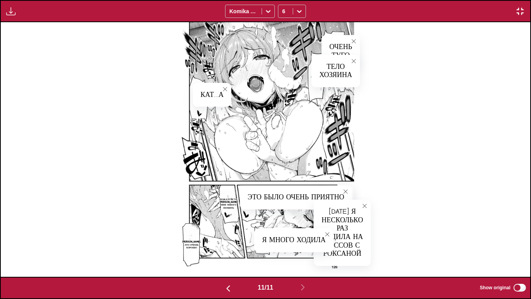
click at [228, 205] on p "пожалуйста, [PERSON_NAME] мне много помять" at bounding box center [228, 203] width 21 height 14
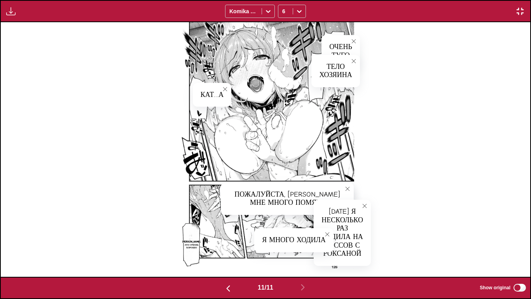
click at [187, 239] on section "[PERSON_NAME], это очень хорошо" at bounding box center [191, 244] width 15 height 41
click at [348, 188] on icon "close-tooltip" at bounding box center [347, 188] width 5 height 5
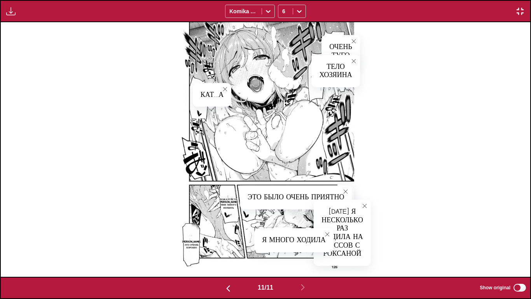
click at [366, 206] on icon "close-tooltip" at bounding box center [364, 205] width 5 height 5
click at [330, 230] on button "close-tooltip" at bounding box center [327, 234] width 12 height 12
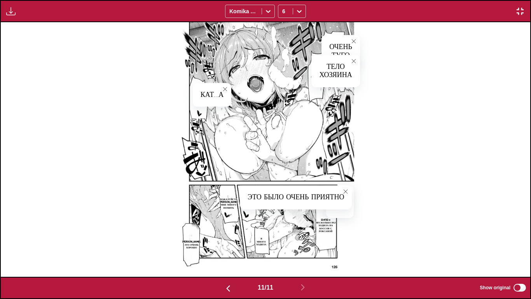
click at [349, 189] on button "close-tooltip" at bounding box center [345, 191] width 12 height 12
click at [518, 15] on img "button" at bounding box center [520, 11] width 9 height 9
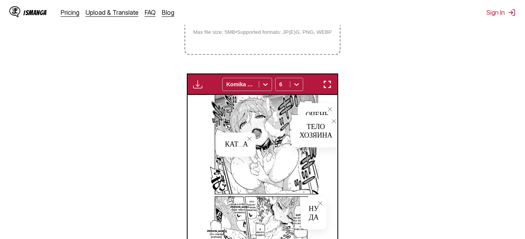
scroll to position [124, 0]
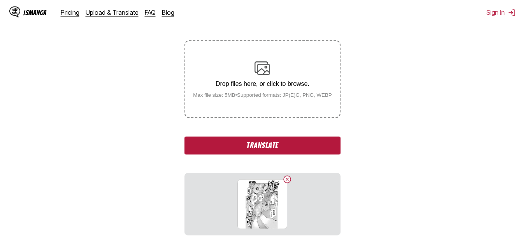
click at [128, 140] on section "From Japanese To Russian Drop files here, or click to browse. Max file size: 5M…" at bounding box center [262, 228] width 512 height 456
click at [255, 153] on button "Translate" at bounding box center [262, 145] width 156 height 18
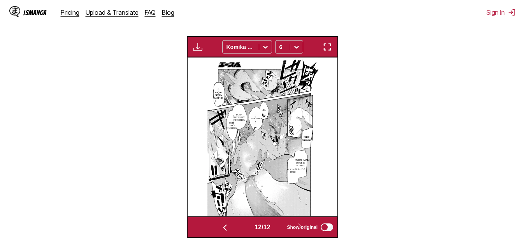
scroll to position [243, 0]
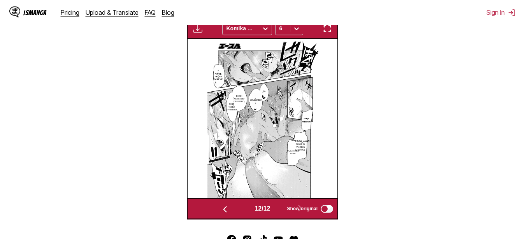
click at [252, 103] on p "Спасибо" at bounding box center [255, 100] width 15 height 6
click at [243, 103] on p "Если хозяину приятно," at bounding box center [239, 99] width 14 height 12
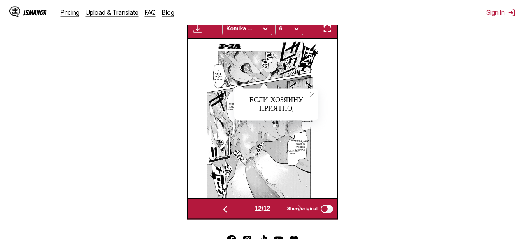
click at [227, 110] on p "мне тоже приятно..." at bounding box center [231, 107] width 15 height 12
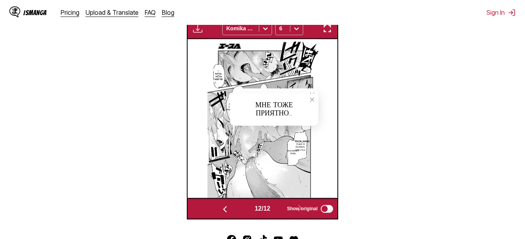
click at [311, 102] on icon "close-tooltip" at bounding box center [311, 99] width 5 height 5
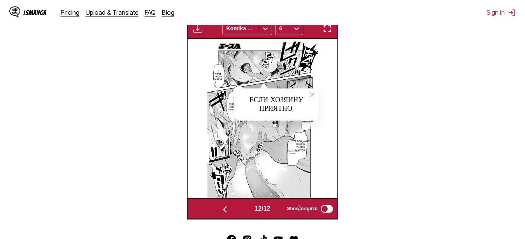
drag, startPoint x: 311, startPoint y: 96, endPoint x: 310, endPoint y: 105, distance: 9.0
click at [311, 96] on icon "close-tooltip" at bounding box center [311, 94] width 5 height 5
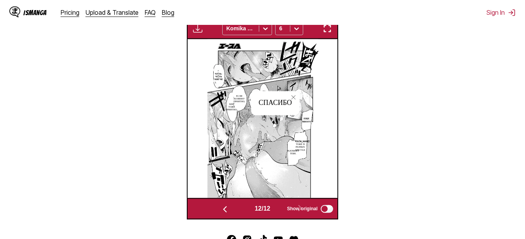
click at [304, 124] on p "Еще много" at bounding box center [306, 119] width 12 height 9
drag, startPoint x: 339, startPoint y: 115, endPoint x: 334, endPoint y: 120, distance: 7.1
click at [338, 116] on section "From Japanese To Russian Drop files here, or click to browse. Max file size: 5M…" at bounding box center [262, 50] width 512 height 339
click at [335, 118] on icon "close-tooltip" at bounding box center [337, 116] width 5 height 5
click at [296, 150] on p "разомнет тебя." at bounding box center [292, 152] width 15 height 9
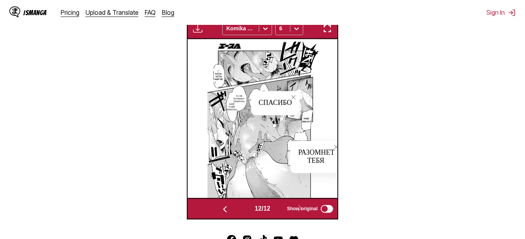
click at [334, 148] on icon "close-tooltip" at bounding box center [335, 146] width 5 height 5
click at [297, 140] on p "[PERSON_NAME] тоже в разных местах" at bounding box center [300, 145] width 21 height 14
click at [354, 140] on icon "close-tooltip" at bounding box center [356, 139] width 5 height 5
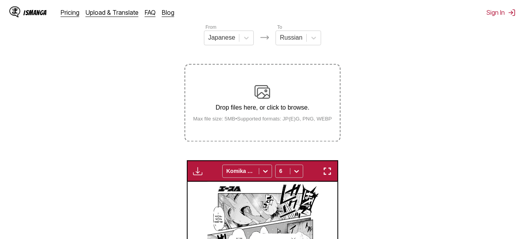
drag, startPoint x: 149, startPoint y: 128, endPoint x: 150, endPoint y: 108, distance: 20.3
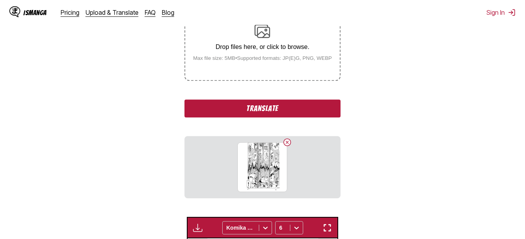
click at [239, 111] on button "Translate" at bounding box center [262, 109] width 156 height 18
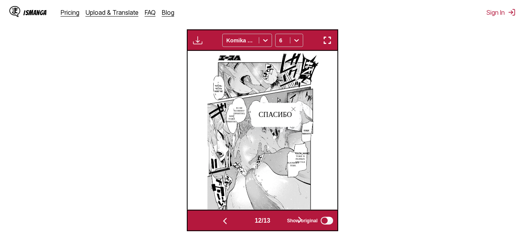
drag, startPoint x: 157, startPoint y: 98, endPoint x: 161, endPoint y: 115, distance: 16.9
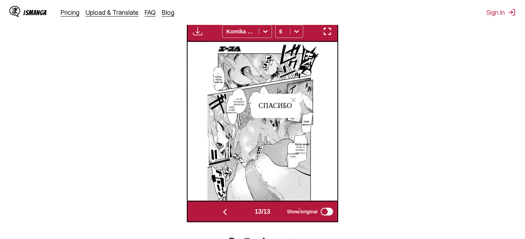
scroll to position [0, 1798]
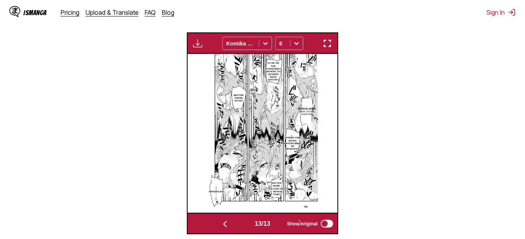
click at [330, 43] on img "button" at bounding box center [326, 43] width 9 height 9
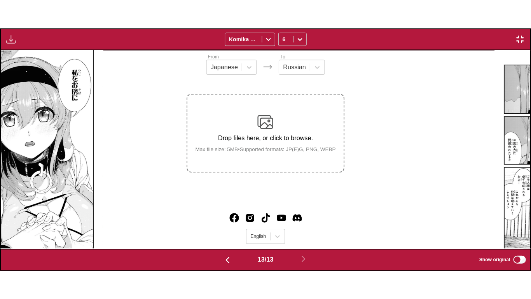
scroll to position [0, 6355]
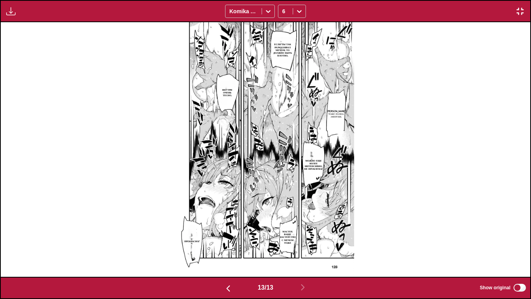
click at [341, 114] on p "[PERSON_NAME] тоже полна энергии." at bounding box center [336, 114] width 21 height 12
click at [384, 100] on button "close-tooltip" at bounding box center [390, 100] width 12 height 12
click at [312, 162] on p "Можно еще более интенсивно, не проблема!" at bounding box center [313, 164] width 24 height 14
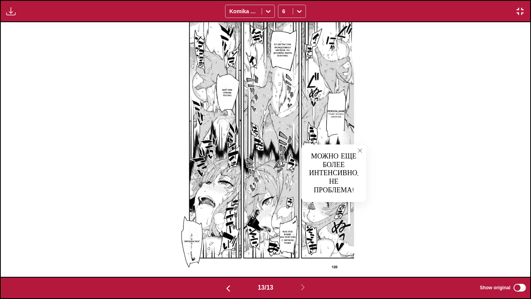
click at [360, 150] on icon "close-tooltip" at bounding box center [359, 150] width 5 height 5
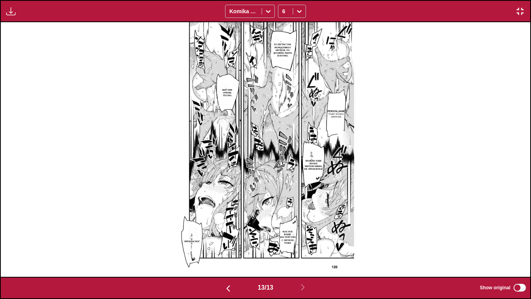
click at [282, 46] on p "Если ты так размахивал мечом, то должно быть плотно." at bounding box center [282, 49] width 23 height 17
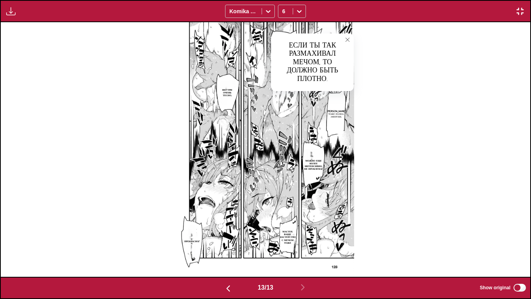
click at [343, 40] on button "close-tooltip" at bounding box center [347, 39] width 12 height 12
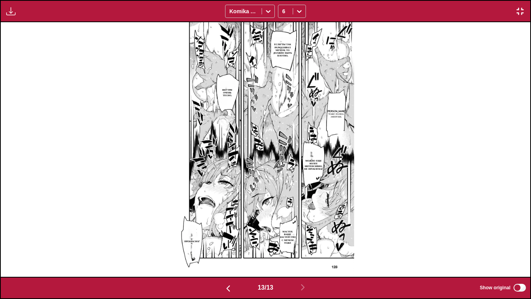
click at [282, 238] on p "Мастер, ваше мастерство с мечом тоже" at bounding box center [288, 236] width 20 height 17
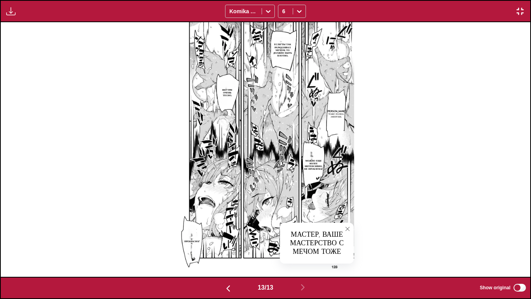
drag, startPoint x: 345, startPoint y: 230, endPoint x: 285, endPoint y: 160, distance: 91.9
click at [345, 230] on button "close-tooltip" at bounding box center [347, 228] width 12 height 12
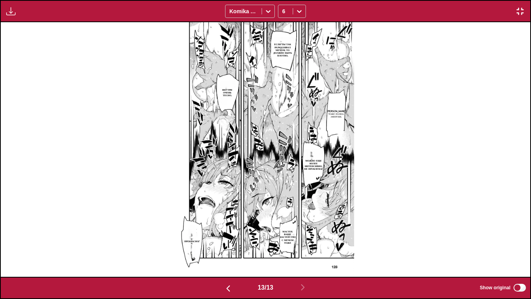
click at [229, 88] on p "Внутри очень тесно." at bounding box center [227, 93] width 17 height 12
click at [311, 79] on button "close-tooltip" at bounding box center [308, 83] width 12 height 12
click at [519, 16] on button "button" at bounding box center [520, 11] width 14 height 10
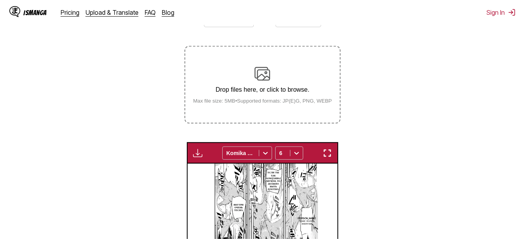
scroll to position [59, 0]
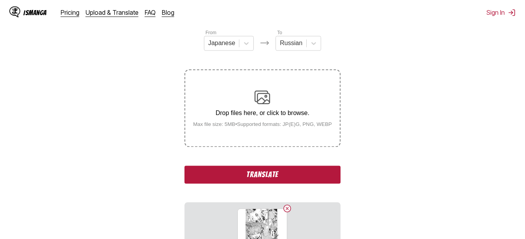
scroll to position [138, 0]
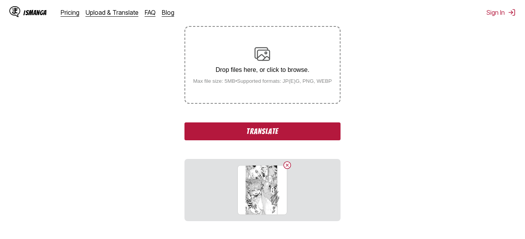
click at [311, 135] on button "Translate" at bounding box center [262, 131] width 156 height 18
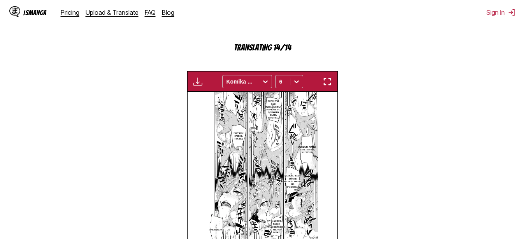
scroll to position [297, 0]
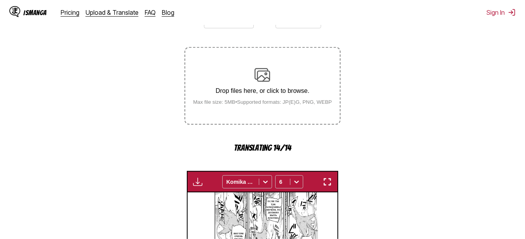
drag, startPoint x: 126, startPoint y: 142, endPoint x: 131, endPoint y: 110, distance: 31.9
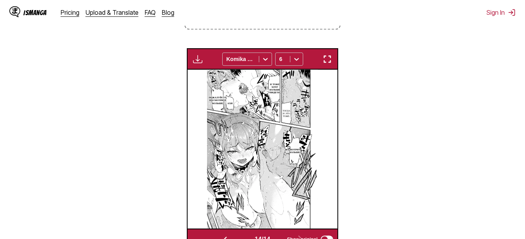
scroll to position [192, 0]
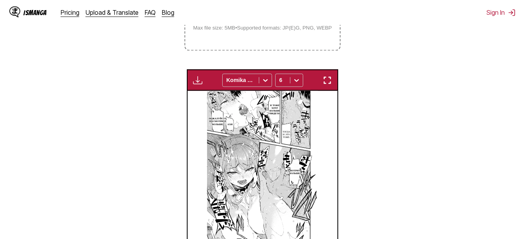
click at [329, 84] on img "button" at bounding box center [326, 79] width 9 height 9
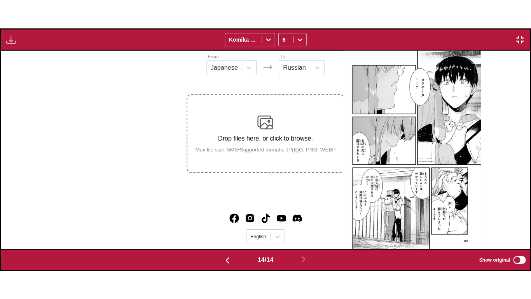
scroll to position [0, 6885]
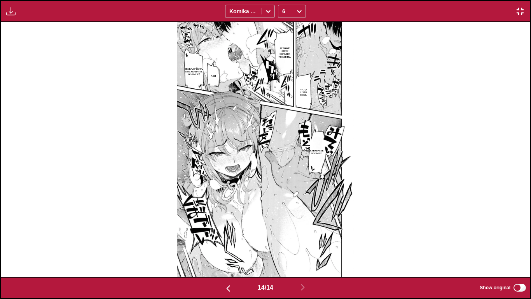
click at [303, 91] on p "Тогда и это тоже." at bounding box center [303, 92] width 11 height 12
click at [285, 54] on p "Я тоже хочу больше увидеть…" at bounding box center [285, 52] width 16 height 14
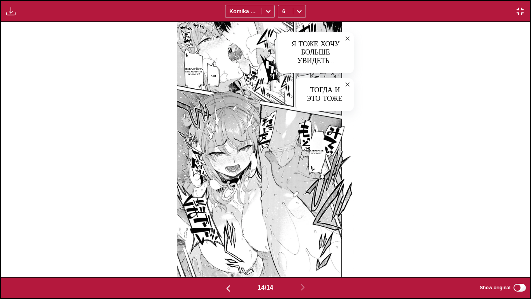
click at [193, 72] on p "Пожалуйста, посмотрите больше!" at bounding box center [194, 72] width 21 height 12
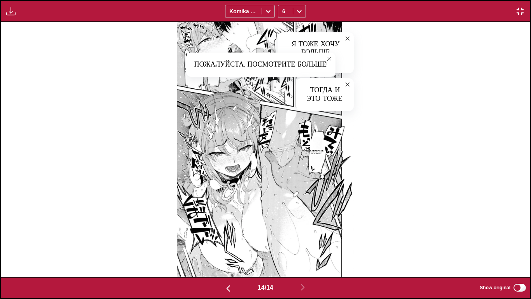
click at [315, 154] on p "Смотрите больше." at bounding box center [317, 151] width 17 height 9
click at [358, 138] on icon "close-tooltip" at bounding box center [357, 137] width 5 height 5
click at [518, 15] on img "button" at bounding box center [520, 11] width 9 height 9
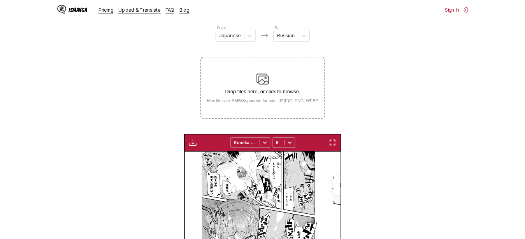
scroll to position [0, 1947]
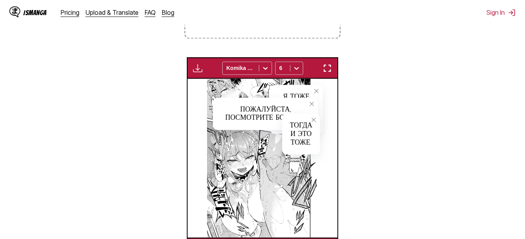
click at [313, 91] on button "close-tooltip" at bounding box center [316, 91] width 12 height 12
click at [310, 106] on icon "close-tooltip" at bounding box center [311, 103] width 5 height 5
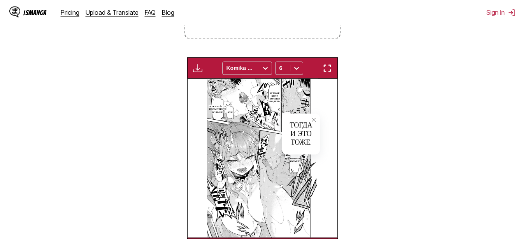
click at [315, 121] on icon "close-tooltip" at bounding box center [313, 119] width 5 height 5
click at [325, 69] on img "button" at bounding box center [326, 67] width 9 height 9
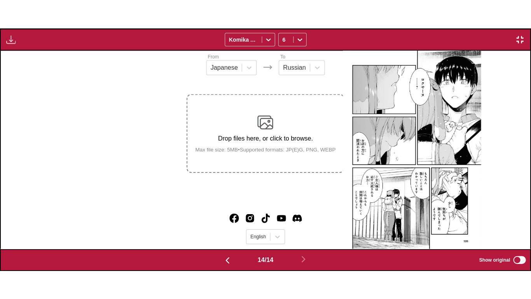
scroll to position [0, 6885]
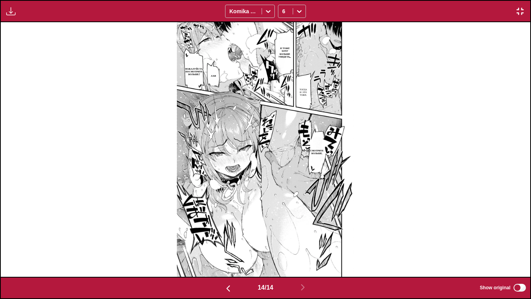
click at [308, 90] on p "Тогда и это тоже." at bounding box center [303, 92] width 11 height 12
click at [348, 84] on icon "close-tooltip" at bounding box center [347, 84] width 5 height 5
click at [287, 56] on p "Я тоже хочу больше увидеть…" at bounding box center [285, 52] width 16 height 14
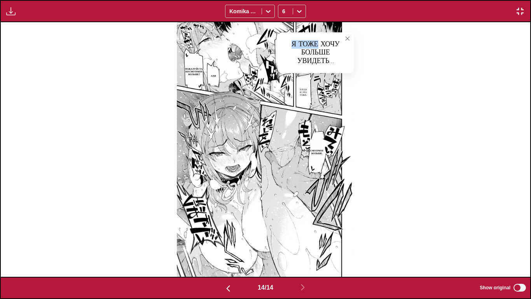
drag, startPoint x: 318, startPoint y: 37, endPoint x: 291, endPoint y: 43, distance: 27.4
click at [291, 43] on div "Я тоже хочу больше увидеть…" at bounding box center [316, 52] width 76 height 41
click at [347, 40] on icon "close-tooltip" at bounding box center [347, 38] width 5 height 5
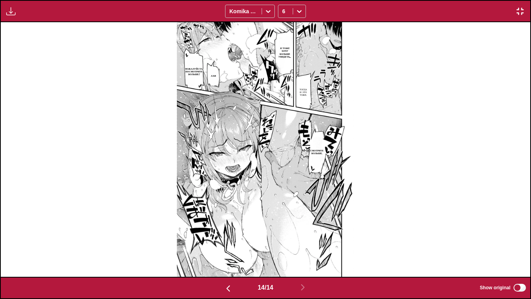
click at [520, 10] on img "button" at bounding box center [520, 11] width 9 height 9
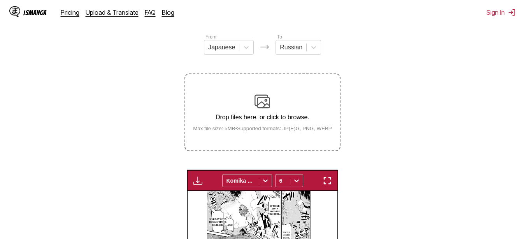
scroll to position [85, 0]
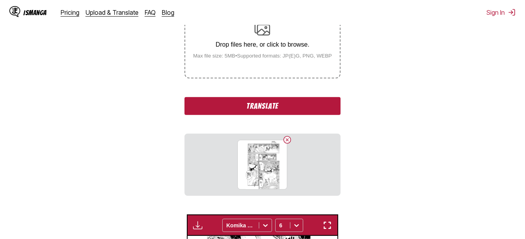
scroll to position [164, 0]
click at [312, 105] on button "Translate" at bounding box center [262, 106] width 156 height 18
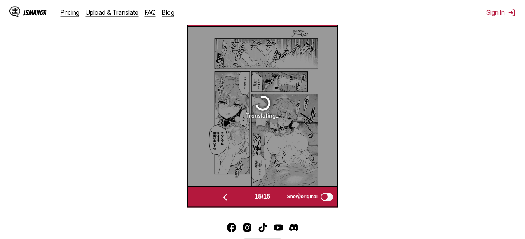
scroll to position [255, 0]
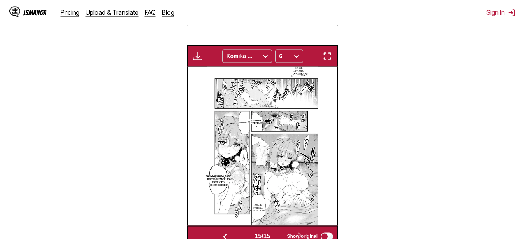
click at [329, 56] on img "button" at bounding box center [326, 55] width 9 height 9
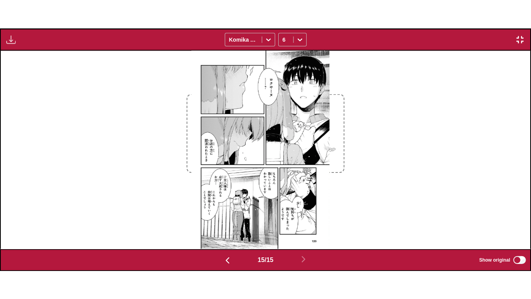
scroll to position [0, 7414]
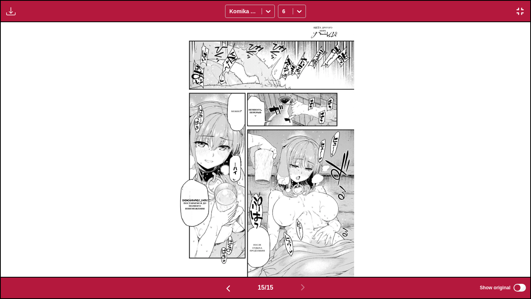
click at [255, 112] on p "немного... перерывッ" at bounding box center [255, 113] width 17 height 12
click at [337, 107] on icon "close-tooltip" at bounding box center [336, 106] width 5 height 5
click at [262, 239] on section "После отдыха продолжим" at bounding box center [257, 247] width 15 height 33
click at [262, 239] on p "После отдыха продолжим" at bounding box center [257, 247] width 18 height 12
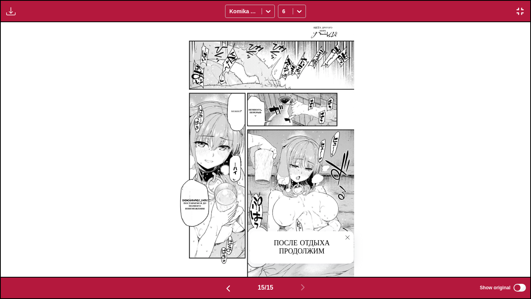
click at [346, 237] on icon "close-tooltip" at bounding box center [347, 236] width 5 height 5
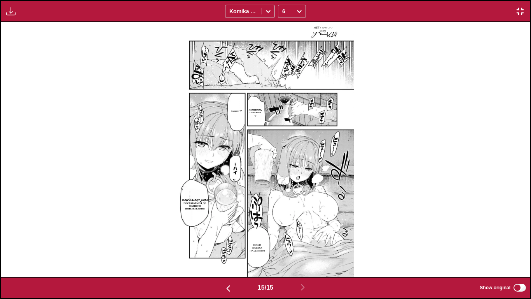
click at [199, 205] on p "[DEMOGRAPHIC_DATA] постараемся до полного изнеможения" at bounding box center [195, 204] width 28 height 14
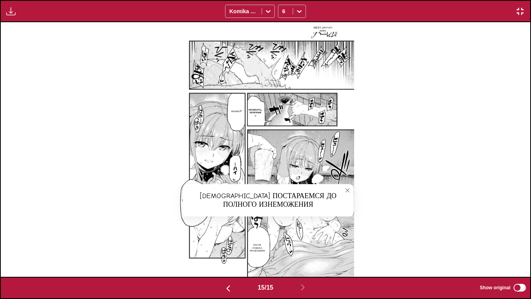
click at [348, 192] on icon "close-tooltip" at bounding box center [347, 189] width 5 height 5
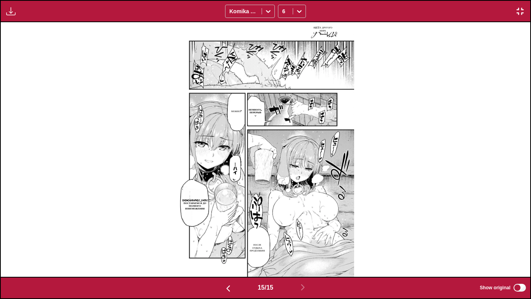
click at [520, 9] on img "button" at bounding box center [520, 11] width 9 height 9
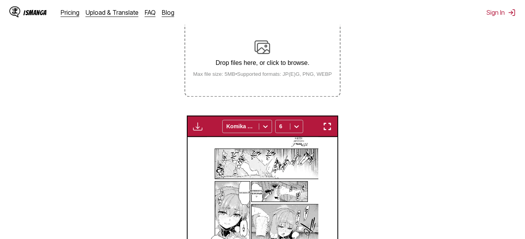
scroll to position [124, 0]
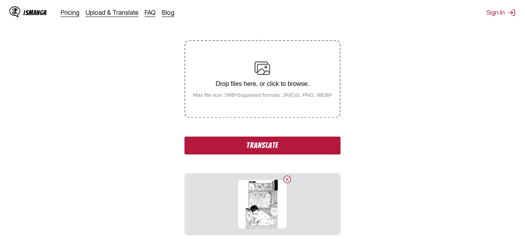
click at [451, 87] on section "From Japanese To Russian Drop files here, or click to browse. Max file size: 5M…" at bounding box center [262, 228] width 512 height 456
click at [313, 150] on button "Translate" at bounding box center [262, 145] width 156 height 18
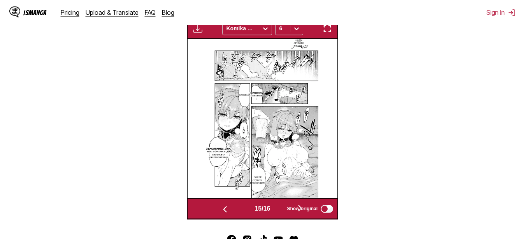
scroll to position [0, 2247]
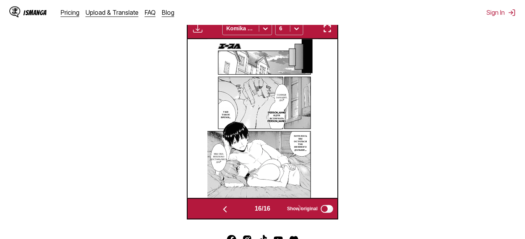
click at [328, 32] on img "button" at bounding box center [326, 28] width 9 height 9
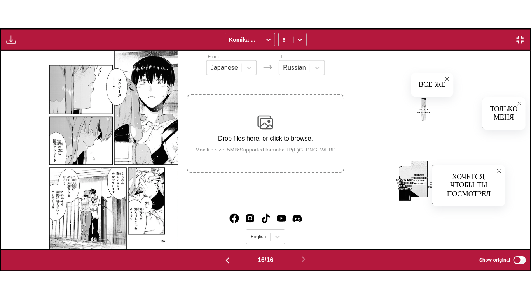
scroll to position [0, 7944]
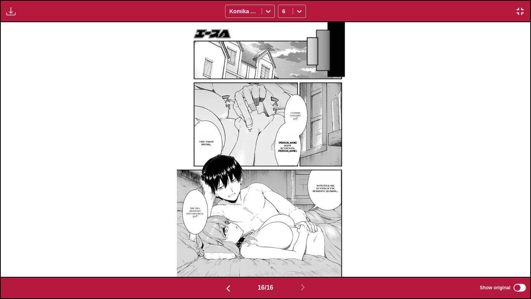
click at [516, 14] on button "button" at bounding box center [520, 11] width 14 height 10
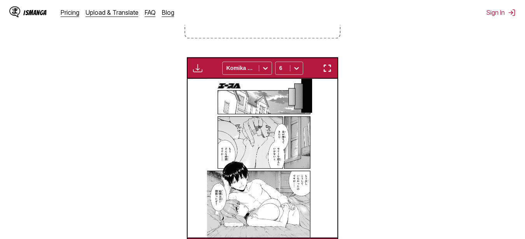
scroll to position [0, 2247]
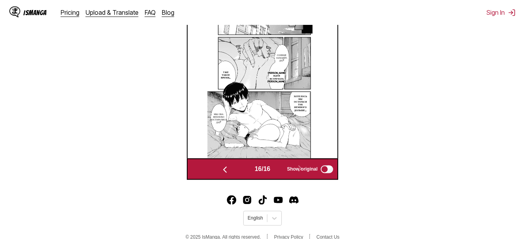
click at [375, 82] on section "From Japanese To Russian Drop files here, or click to browse. Max file size: 5M…" at bounding box center [262, 10] width 512 height 339
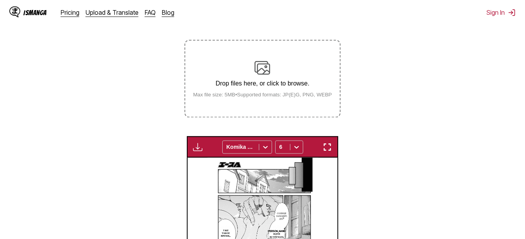
scroll to position [45, 0]
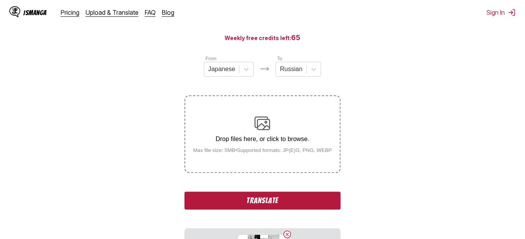
scroll to position [85, 0]
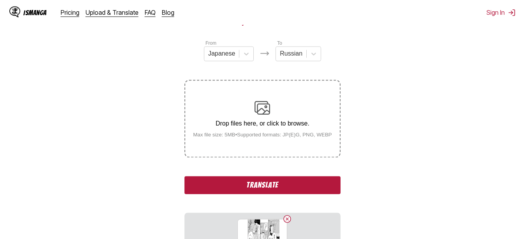
click at [294, 182] on button "Translate" at bounding box center [262, 185] width 156 height 18
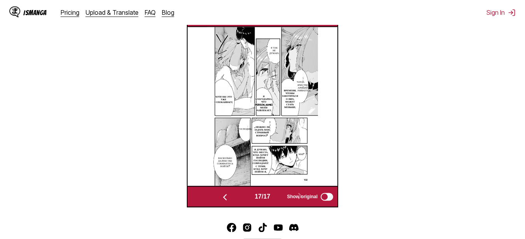
scroll to position [216, 0]
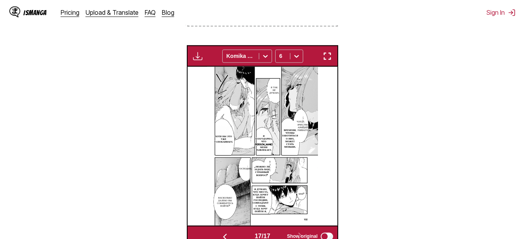
click at [327, 58] on img "button" at bounding box center [326, 55] width 9 height 9
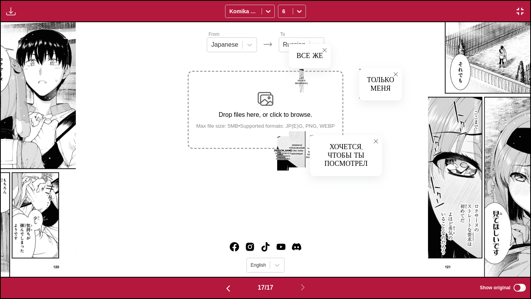
scroll to position [0, 8474]
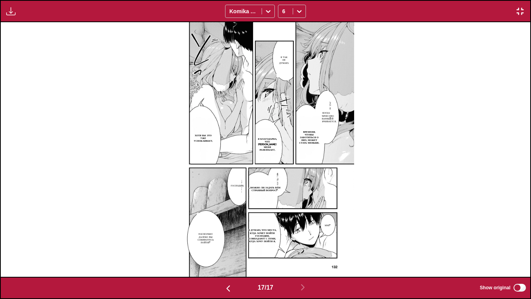
click at [325, 119] on p "Когда количество товарищей увеличивается," at bounding box center [327, 117] width 24 height 14
click at [311, 137] on p "времени, чтобы заботиться о них, может стать меньше." at bounding box center [309, 137] width 25 height 17
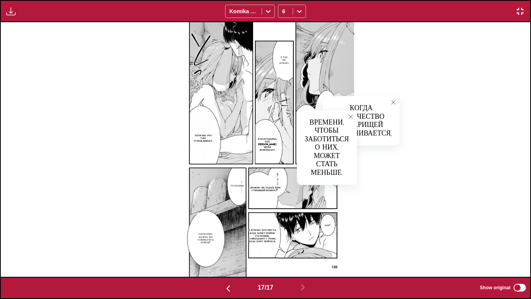
click at [349, 115] on icon "close-tooltip" at bounding box center [350, 116] width 5 height 5
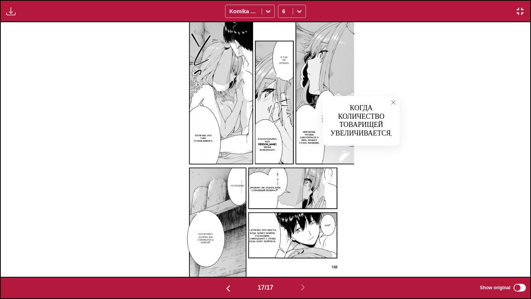
click at [394, 105] on icon "close-tooltip" at bounding box center [393, 102] width 5 height 5
click at [280, 63] on p "Я так не думаю." at bounding box center [284, 60] width 13 height 12
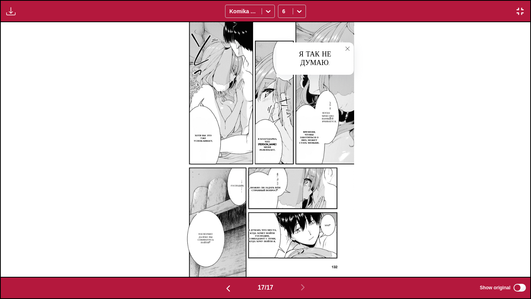
click at [345, 50] on icon "close-tooltip" at bounding box center [347, 48] width 5 height 5
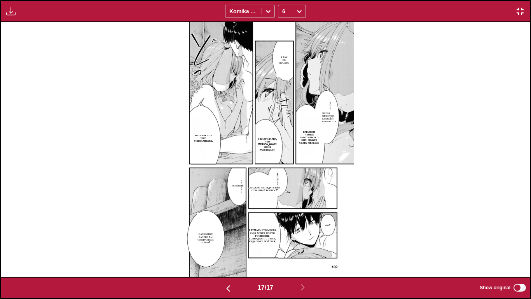
click at [276, 137] on p "Я благодарна, что [PERSON_NAME] меня развлекает." at bounding box center [267, 144] width 24 height 17
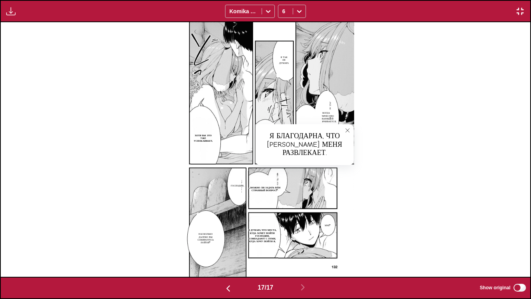
click at [348, 132] on icon "close-tooltip" at bounding box center [347, 130] width 5 height 5
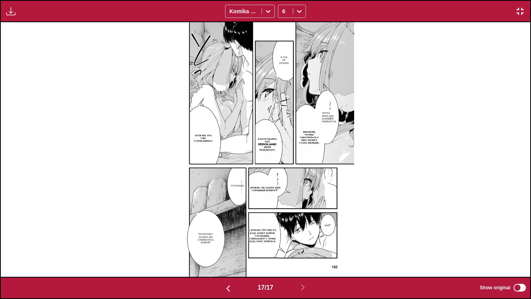
click at [202, 138] on p "Хотя бы это уже успокаивает." at bounding box center [203, 138] width 25 height 12
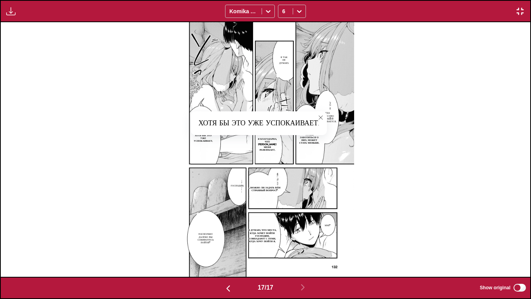
click at [322, 116] on icon "close-tooltip" at bounding box center [320, 117] width 5 height 5
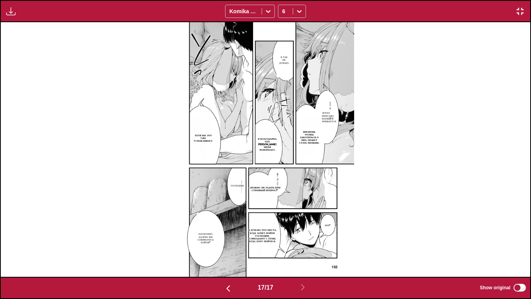
click at [278, 185] on p "…Можно ли задать вам странный вопрос?" at bounding box center [265, 188] width 40 height 9
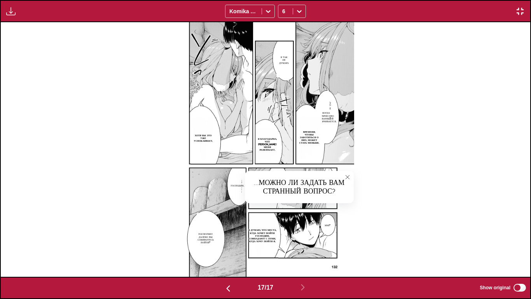
click at [341, 177] on button "close-tooltip" at bounding box center [347, 177] width 12 height 12
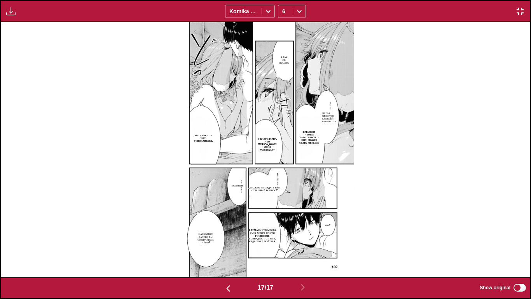
click at [263, 229] on p "Я думаю, что места, куда хочет пойти господин, совпадают с теми, куда хочу пойт…" at bounding box center [263, 235] width 32 height 17
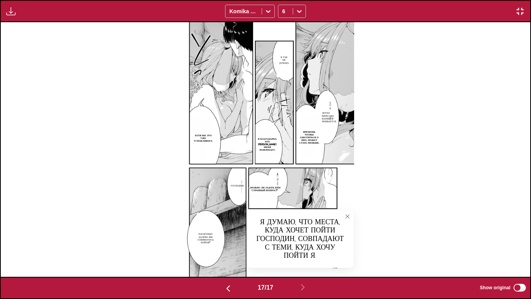
click at [346, 217] on icon "close-tooltip" at bounding box center [347, 215] width 5 height 5
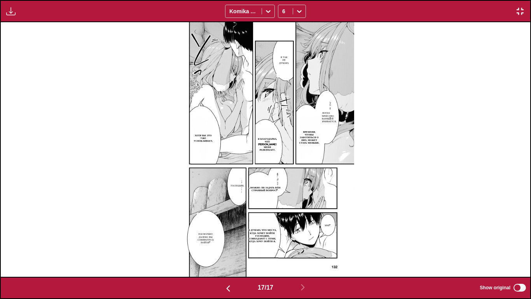
click at [524, 11] on div "Available for premium users only Komika Axis 6" at bounding box center [265, 11] width 531 height 22
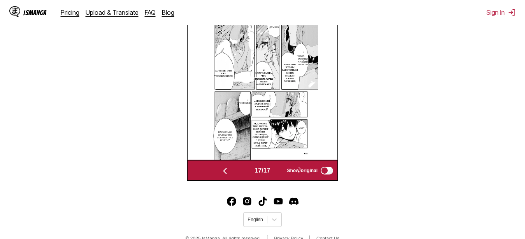
scroll to position [283, 0]
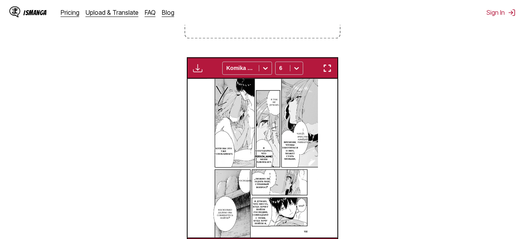
click at [332, 70] on img "button" at bounding box center [326, 67] width 9 height 9
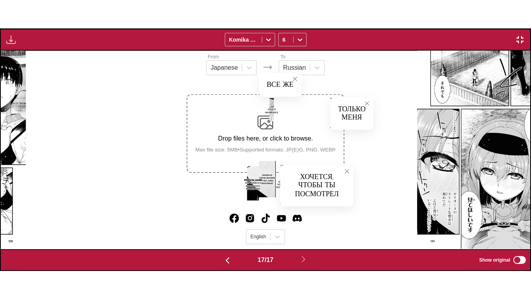
scroll to position [0, 8474]
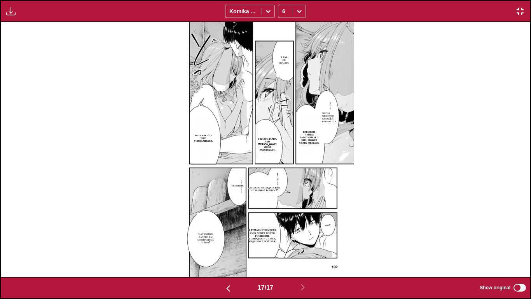
click at [382, 66] on div "Я так не думаю. Когда количество товарищей увеличивается, времени, чтобы заботи…" at bounding box center [266, 149] width 530 height 254
click at [523, 9] on img "button" at bounding box center [520, 11] width 9 height 9
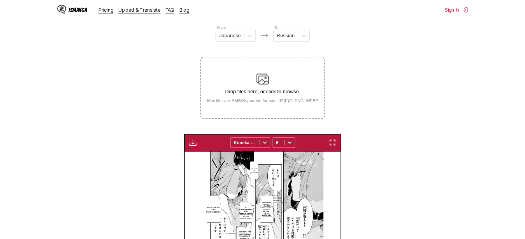
scroll to position [0, 2397]
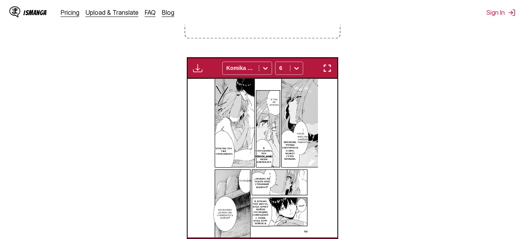
click at [335, 68] on div "Available for premium users only Komika Axis 6" at bounding box center [262, 67] width 151 height 21
click at [332, 66] on img "button" at bounding box center [326, 67] width 9 height 9
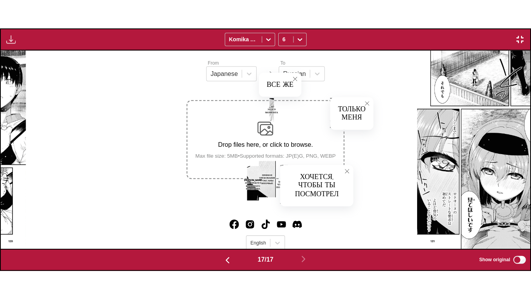
scroll to position [0, 8474]
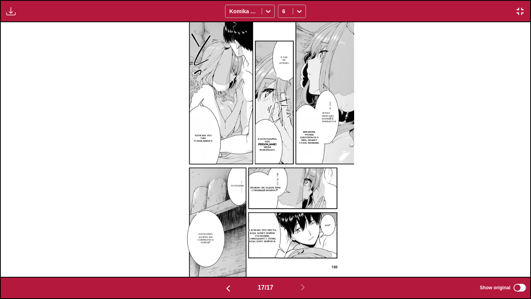
click at [521, 5] on div "Available for premium users only Komika Axis 6" at bounding box center [265, 11] width 531 height 22
click at [522, 12] on img "button" at bounding box center [520, 11] width 9 height 9
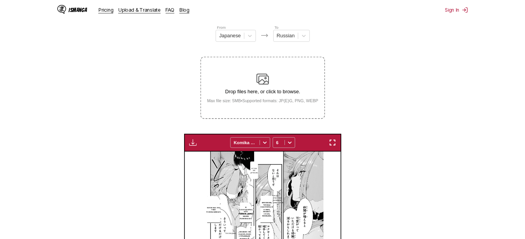
scroll to position [0, 2397]
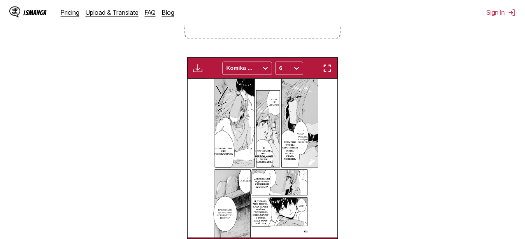
click at [326, 67] on img "button" at bounding box center [326, 67] width 9 height 9
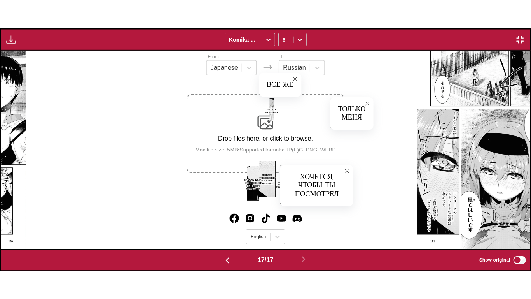
scroll to position [0, 8474]
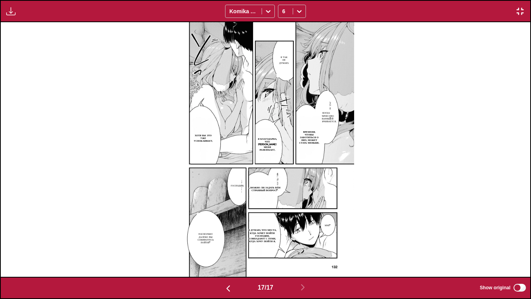
click at [325, 115] on p "Когда количество товарищей увеличивается," at bounding box center [327, 117] width 24 height 14
click at [306, 141] on p "времени, чтобы заботиться о них, может стать меньше." at bounding box center [309, 137] width 25 height 17
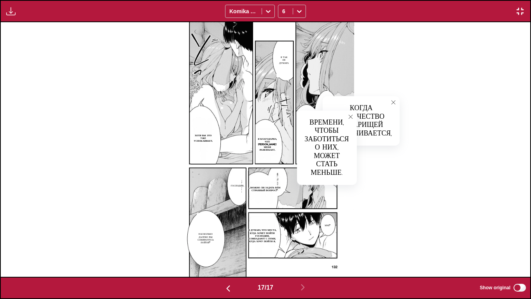
click at [351, 117] on icon "close-tooltip" at bounding box center [350, 116] width 5 height 5
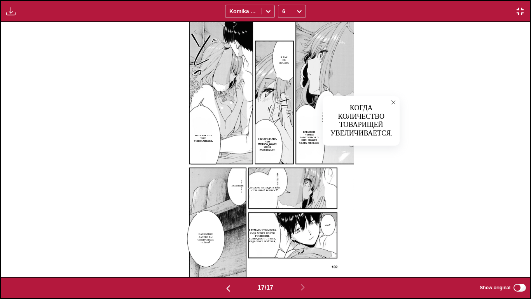
click at [518, 9] on img "button" at bounding box center [520, 11] width 9 height 9
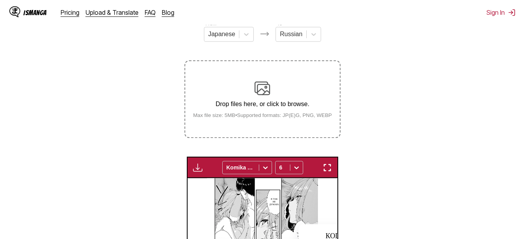
scroll to position [85, 0]
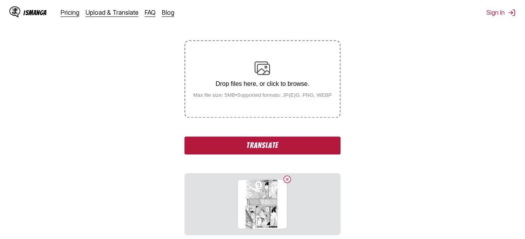
click at [295, 148] on button "Translate" at bounding box center [262, 145] width 156 height 18
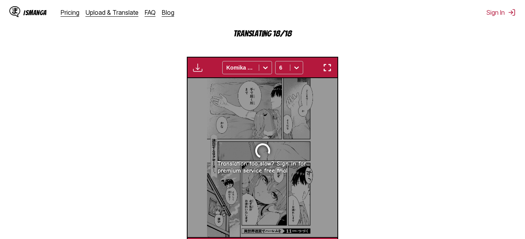
scroll to position [311, 0]
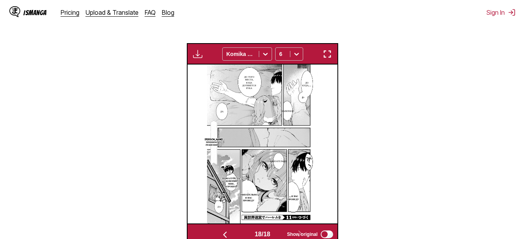
click at [324, 56] on img "button" at bounding box center [326, 53] width 9 height 9
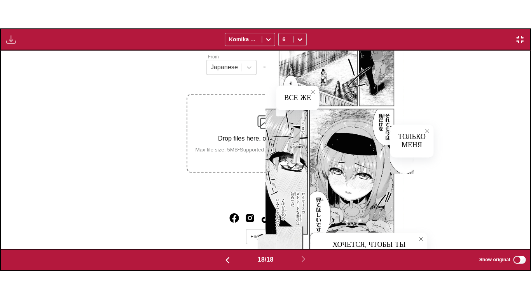
scroll to position [0, 9003]
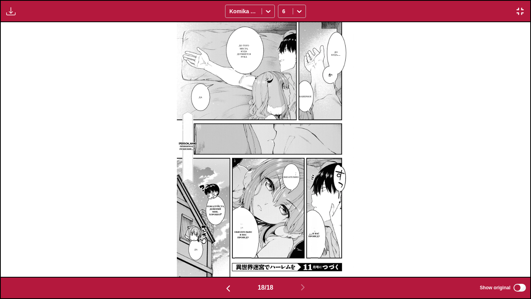
click at [336, 57] on p "До куда……" at bounding box center [336, 53] width 12 height 9
click at [187, 150] on p "[PERSON_NAME] принимает решение…。" at bounding box center [187, 146] width 21 height 12
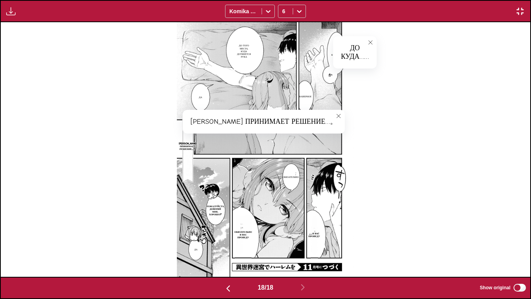
click at [521, 15] on img "button" at bounding box center [520, 11] width 9 height 9
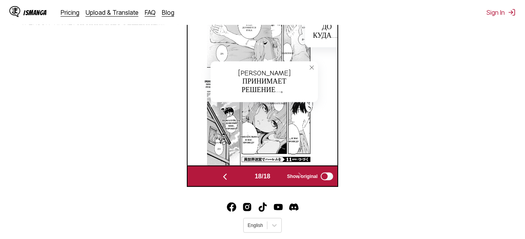
scroll to position [297, 0]
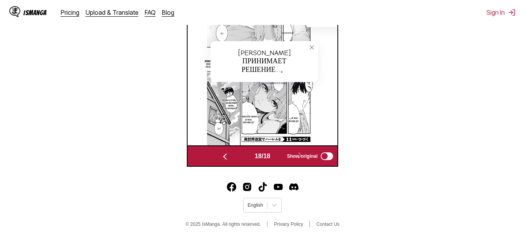
click at [223, 159] on img "button" at bounding box center [224, 156] width 9 height 9
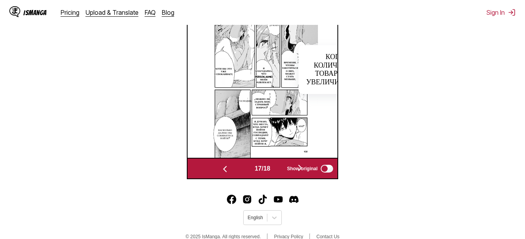
click at [223, 158] on img at bounding box center [262, 78] width 111 height 159
click at [223, 168] on img "button" at bounding box center [224, 168] width 9 height 9
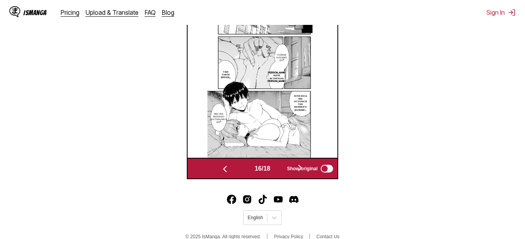
click at [224, 184] on div "IsManga Pricing Upload & Translate FAQ Blog Sign In Pricing Upload & Translate …" at bounding box center [262, 10] width 525 height 484
click at [224, 174] on img "button" at bounding box center [224, 168] width 9 height 9
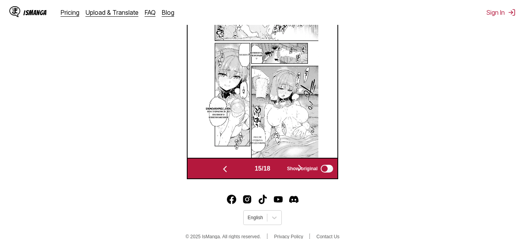
click at [224, 174] on img "button" at bounding box center [224, 168] width 9 height 9
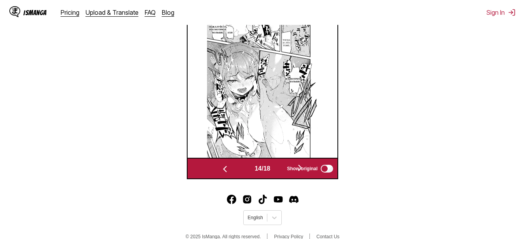
click at [224, 174] on img "button" at bounding box center [224, 168] width 9 height 9
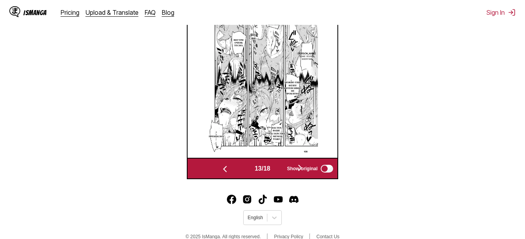
click at [431, 52] on section "From Japanese To Russian Drop files here, or click to browse. Max file size: 5M…" at bounding box center [262, 10] width 512 height 339
click at [224, 171] on img "button" at bounding box center [224, 168] width 9 height 9
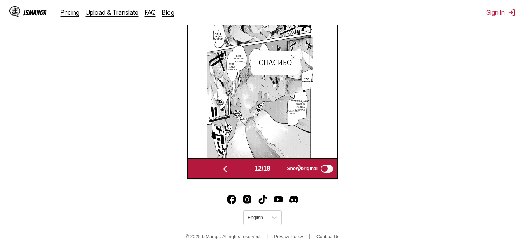
click at [224, 171] on img "button" at bounding box center [224, 168] width 9 height 9
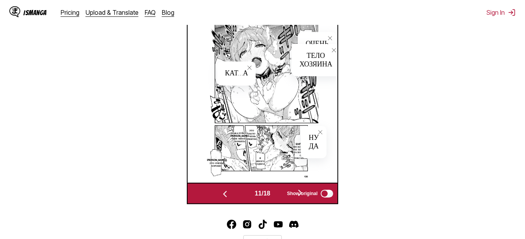
scroll to position [257, 0]
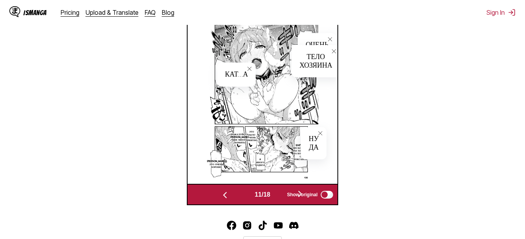
click at [226, 196] on img "button" at bounding box center [224, 195] width 9 height 9
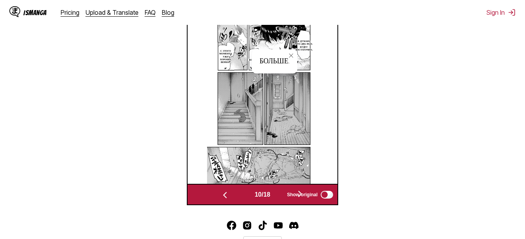
click at [291, 54] on icon "close-tooltip" at bounding box center [290, 55] width 5 height 5
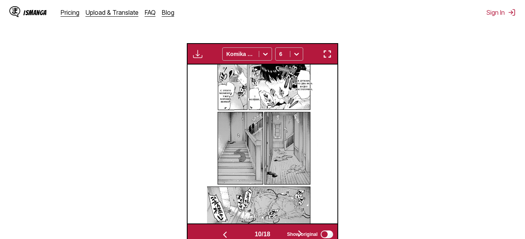
click at [325, 56] on img "button" at bounding box center [326, 53] width 9 height 9
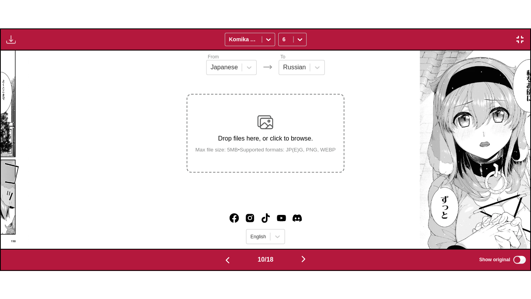
scroll to position [0, 4766]
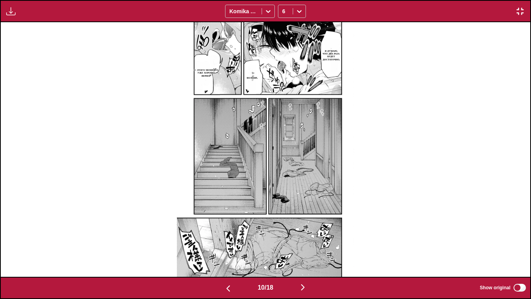
click at [520, 10] on img "button" at bounding box center [520, 11] width 9 height 9
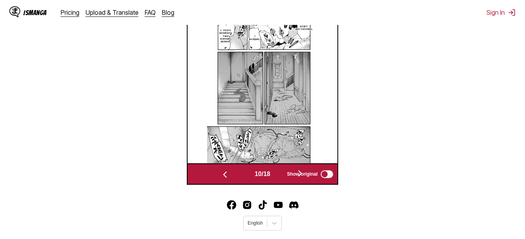
scroll to position [283, 0]
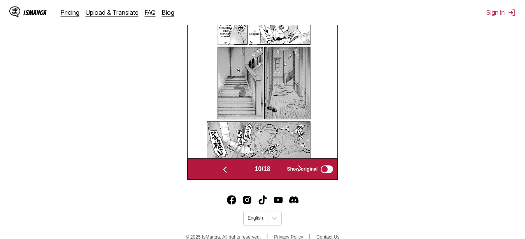
click at [221, 174] on img "button" at bounding box center [224, 169] width 9 height 9
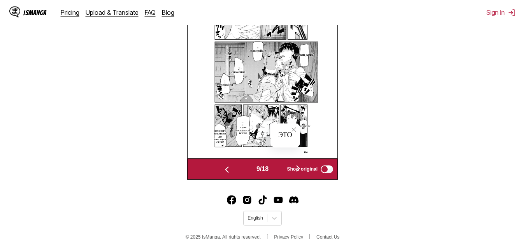
click at [222, 174] on img "button" at bounding box center [226, 169] width 9 height 9
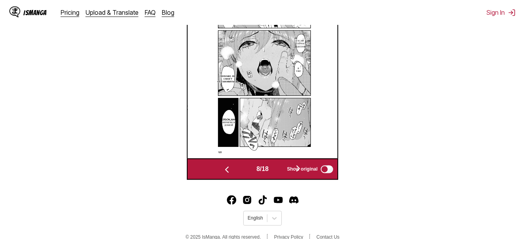
scroll to position [243, 0]
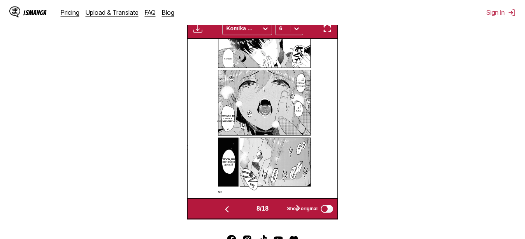
click at [225, 210] on img "button" at bounding box center [226, 209] width 9 height 9
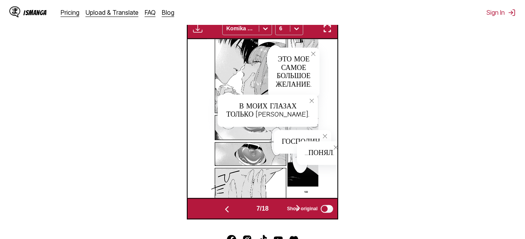
click at [225, 210] on img "button" at bounding box center [226, 209] width 9 height 9
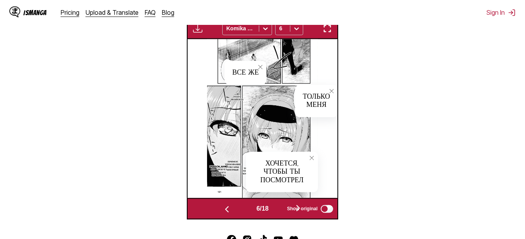
click at [225, 210] on img "button" at bounding box center [226, 209] width 9 height 9
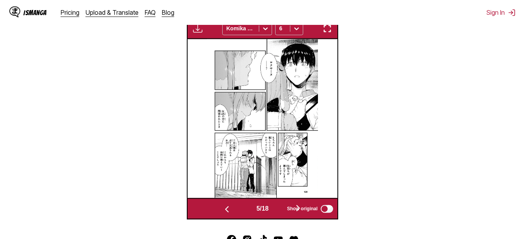
click at [227, 211] on img "button" at bounding box center [226, 209] width 9 height 9
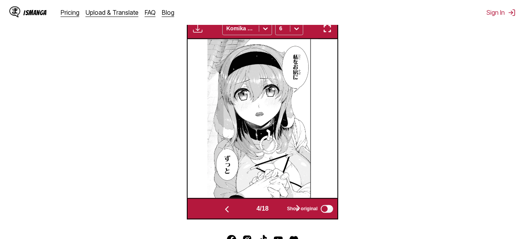
click at [224, 210] on img "button" at bounding box center [226, 209] width 9 height 9
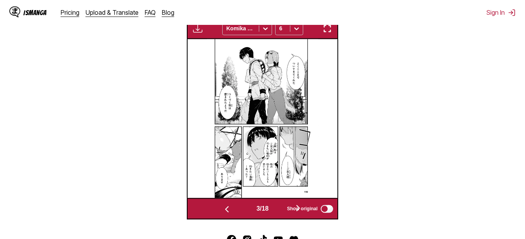
click at [316, 162] on img at bounding box center [262, 118] width 111 height 159
click at [304, 158] on img at bounding box center [262, 118] width 111 height 159
click at [300, 208] on span "Show original" at bounding box center [302, 208] width 31 height 5
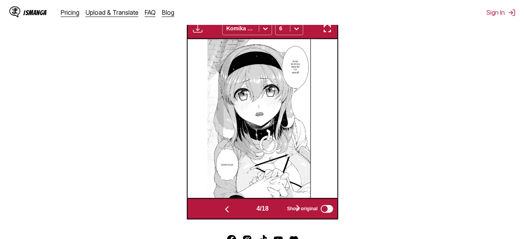
click at [325, 33] on img "button" at bounding box center [326, 28] width 9 height 9
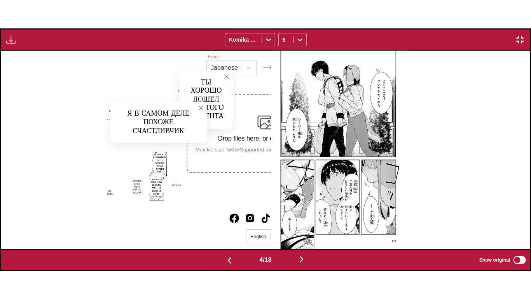
scroll to position [0, 1589]
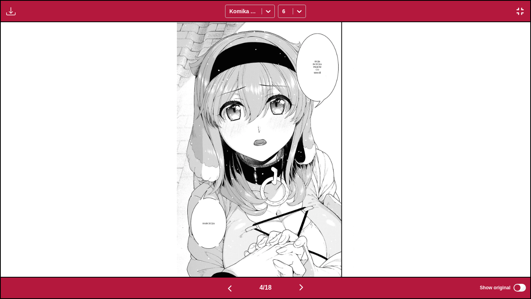
click at [394, 85] on div "Будь всегда рядом со мной Навсегда" at bounding box center [266, 149] width 530 height 254
click at [520, 11] on img "button" at bounding box center [520, 11] width 9 height 9
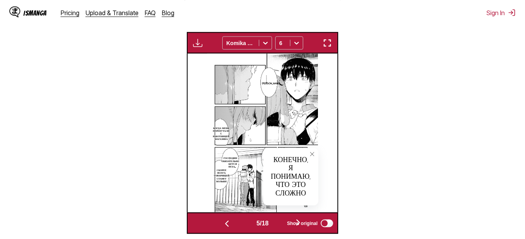
scroll to position [244, 0]
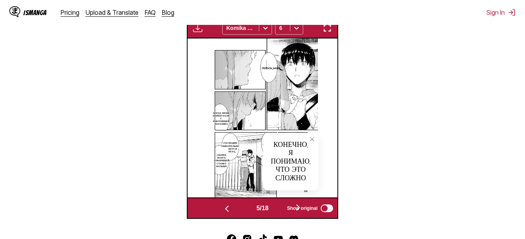
click at [310, 139] on icon "close-tooltip" at bounding box center [311, 138] width 5 height 5
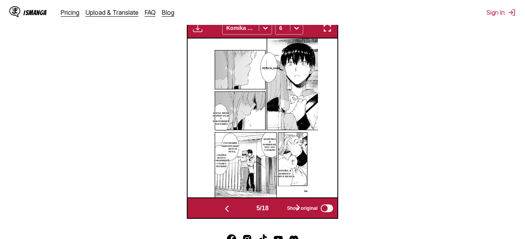
click at [329, 30] on img "button" at bounding box center [326, 27] width 9 height 9
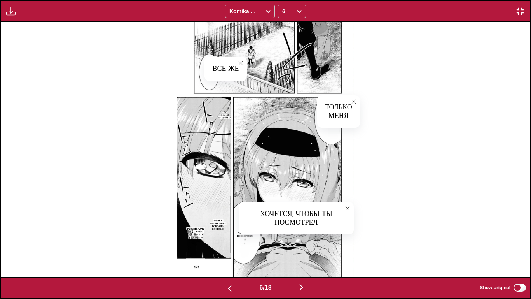
scroll to position [0, 2118]
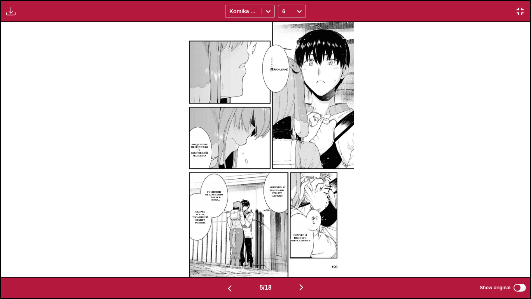
click at [305, 239] on img "button" at bounding box center [301, 286] width 9 height 9
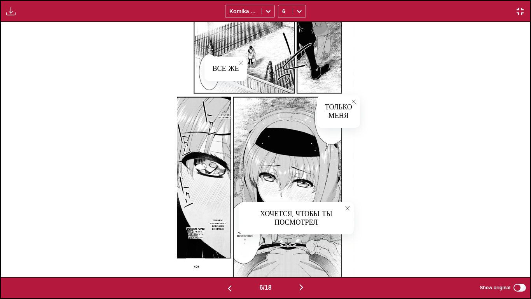
click at [353, 105] on button "close-tooltip" at bounding box center [354, 101] width 12 height 12
click at [347, 208] on icon "close-tooltip" at bounding box center [347, 207] width 5 height 5
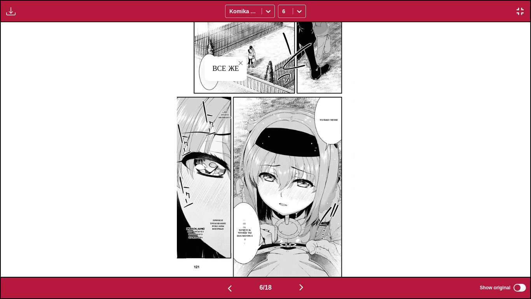
click at [239, 60] on button "close-tooltip" at bounding box center [240, 63] width 12 height 12
click at [207, 72] on p "Все же" at bounding box center [210, 72] width 8 height 9
click at [323, 117] on p "только меня" at bounding box center [328, 120] width 21 height 6
click at [246, 230] on p "хочется, чтобы ты посмотрел" at bounding box center [245, 233] width 19 height 12
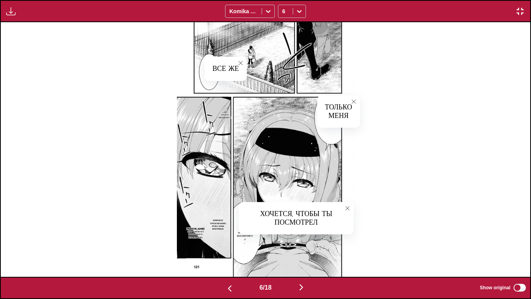
click at [346, 209] on icon "close-tooltip" at bounding box center [347, 207] width 5 height 5
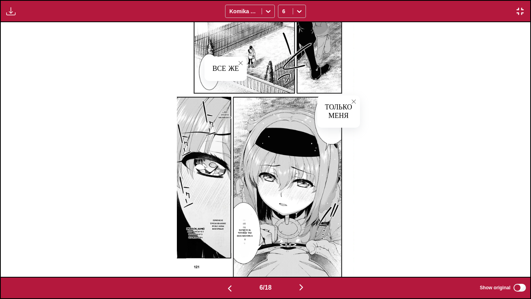
click at [517, 10] on img "button" at bounding box center [520, 11] width 9 height 9
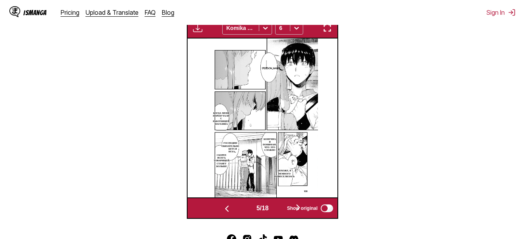
scroll to position [0, 749]
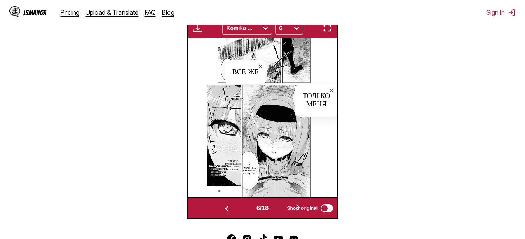
click at [392, 40] on section "From Japanese To Russian Drop files here, or click to browse. Max file size: 5M…" at bounding box center [262, 49] width 512 height 339
